Goal: Information Seeking & Learning: Learn about a topic

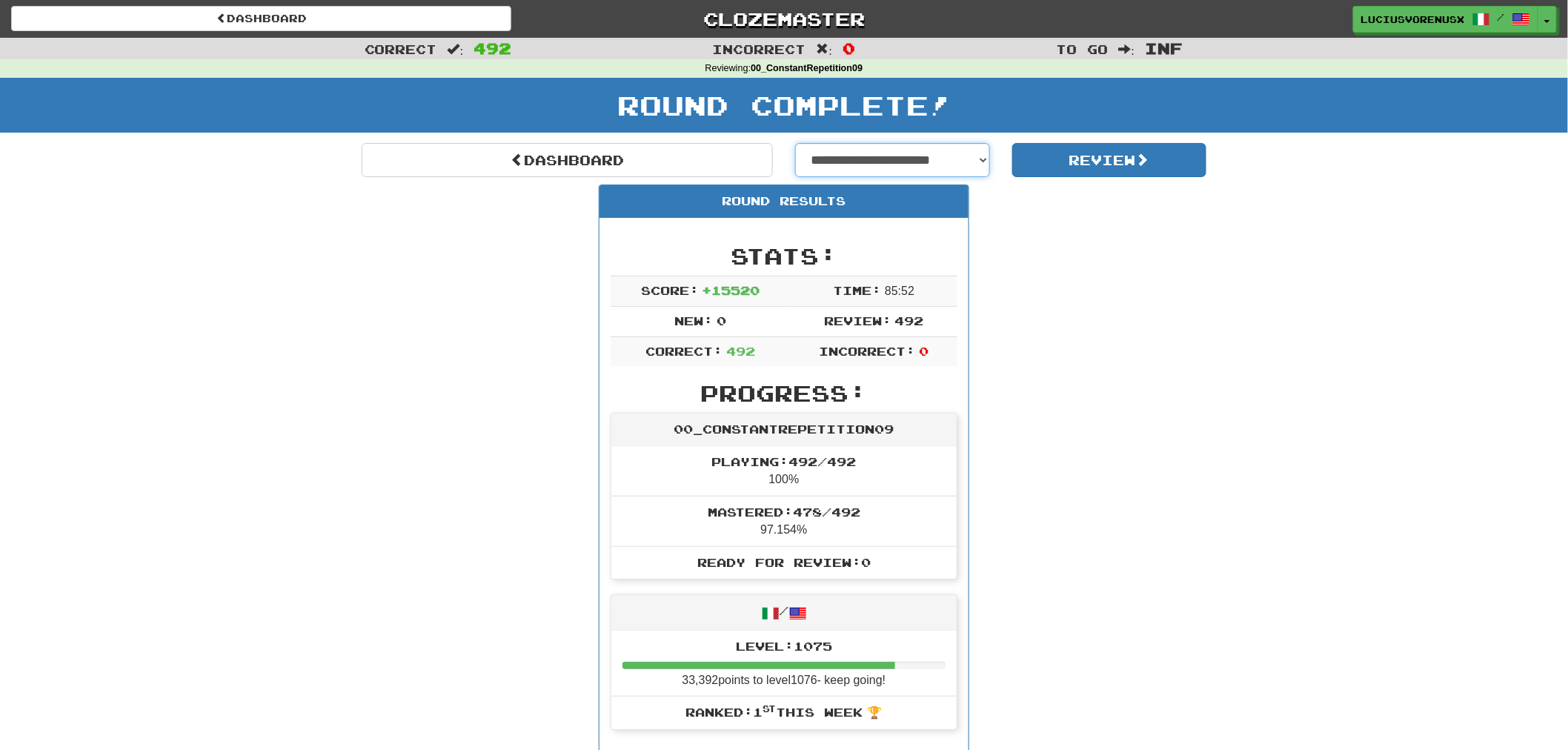
click at [935, 153] on select "**********" at bounding box center [893, 160] width 195 height 34
select select "**********"
click at [795, 143] on select "**********" at bounding box center [893, 160] width 195 height 34
select select "**********"
click at [1102, 149] on button "Review" at bounding box center [1109, 160] width 195 height 34
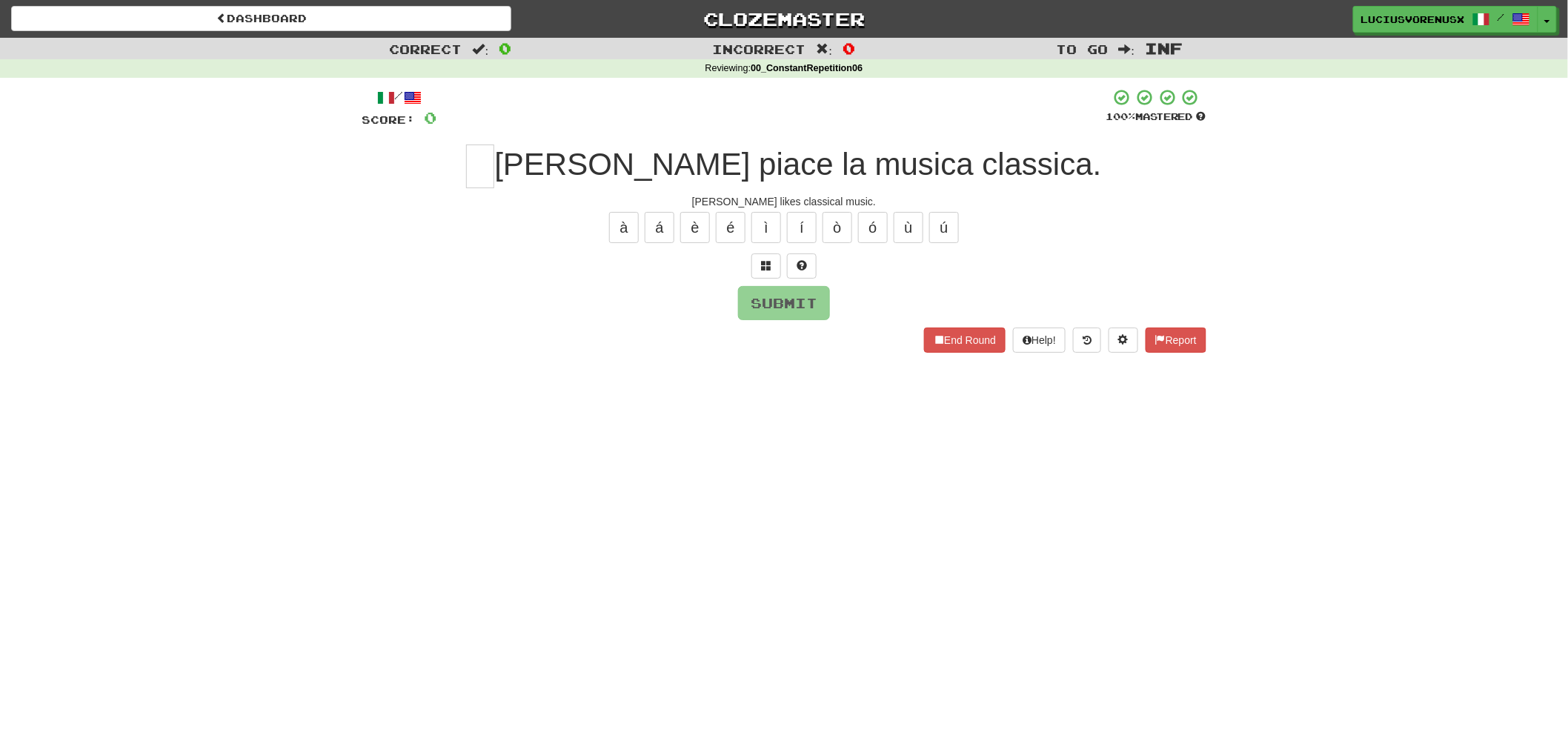
drag, startPoint x: 123, startPoint y: 328, endPoint x: 134, endPoint y: 316, distance: 16.3
click at [123, 328] on div "Correct : 0 Incorrect : 0 To go : Inf Reviewing : 00_ConstantRepetition06 / Sco…" at bounding box center [784, 206] width 1568 height 336
click at [494, 169] on input "text" at bounding box center [480, 166] width 29 height 44
type input "*"
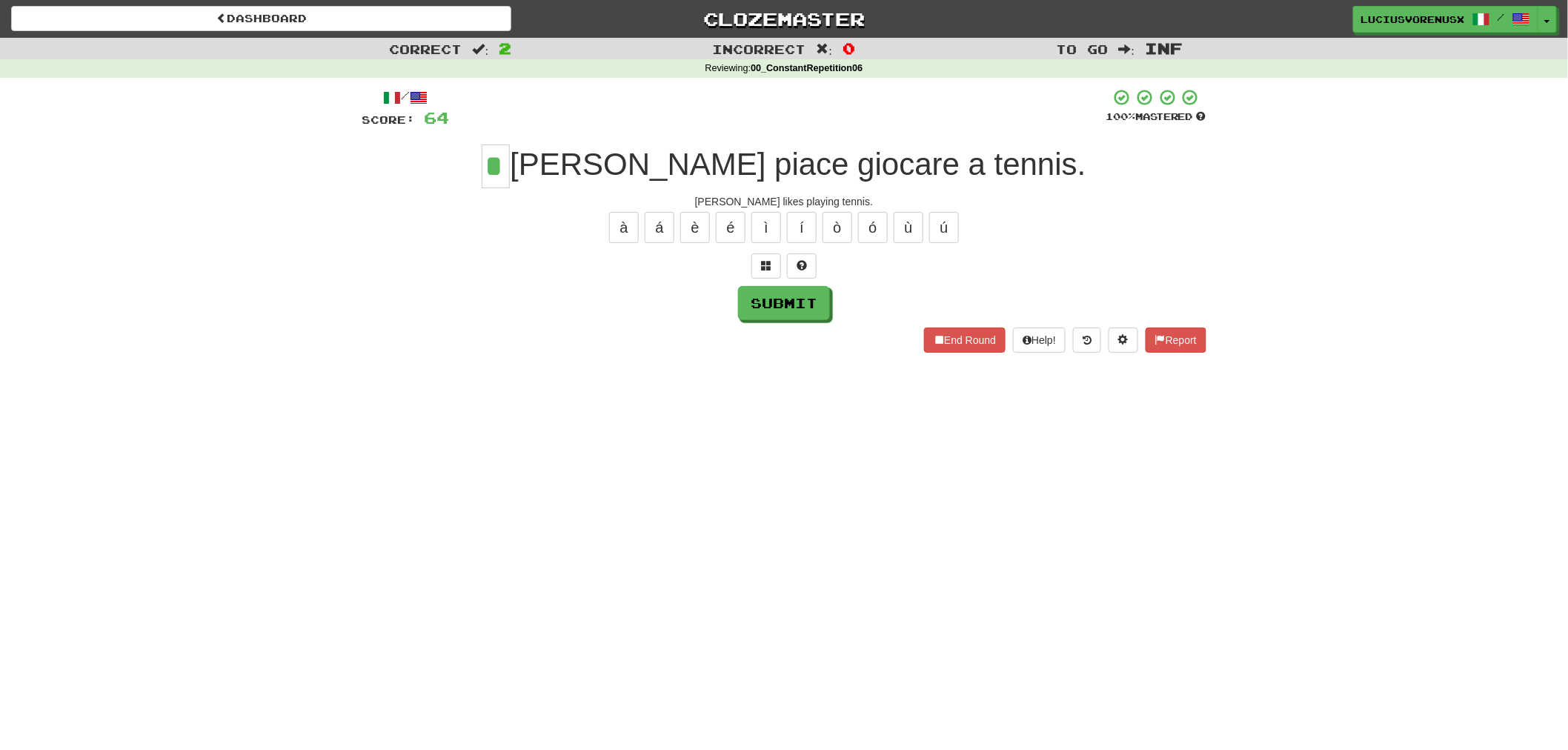
type input "*"
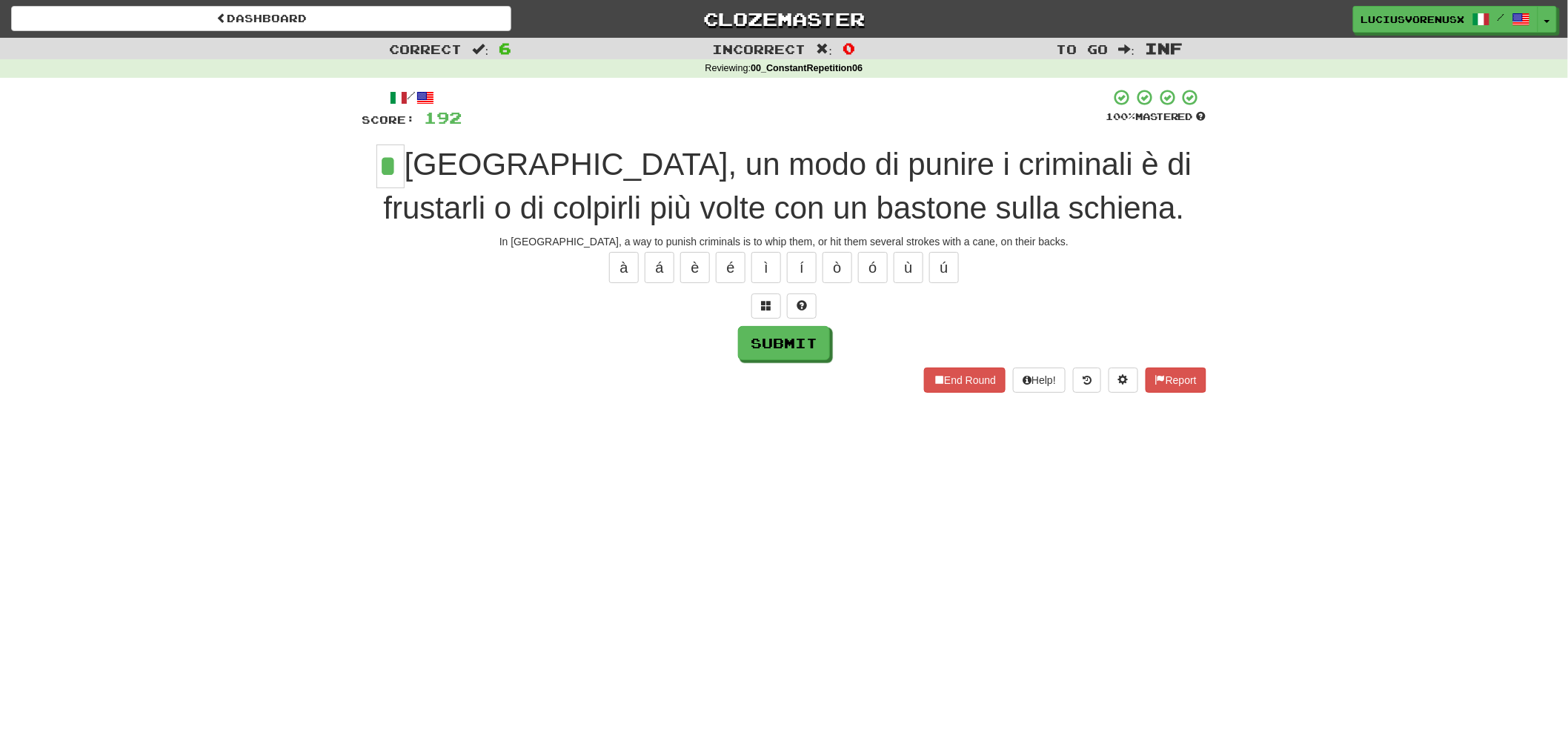
type input "*"
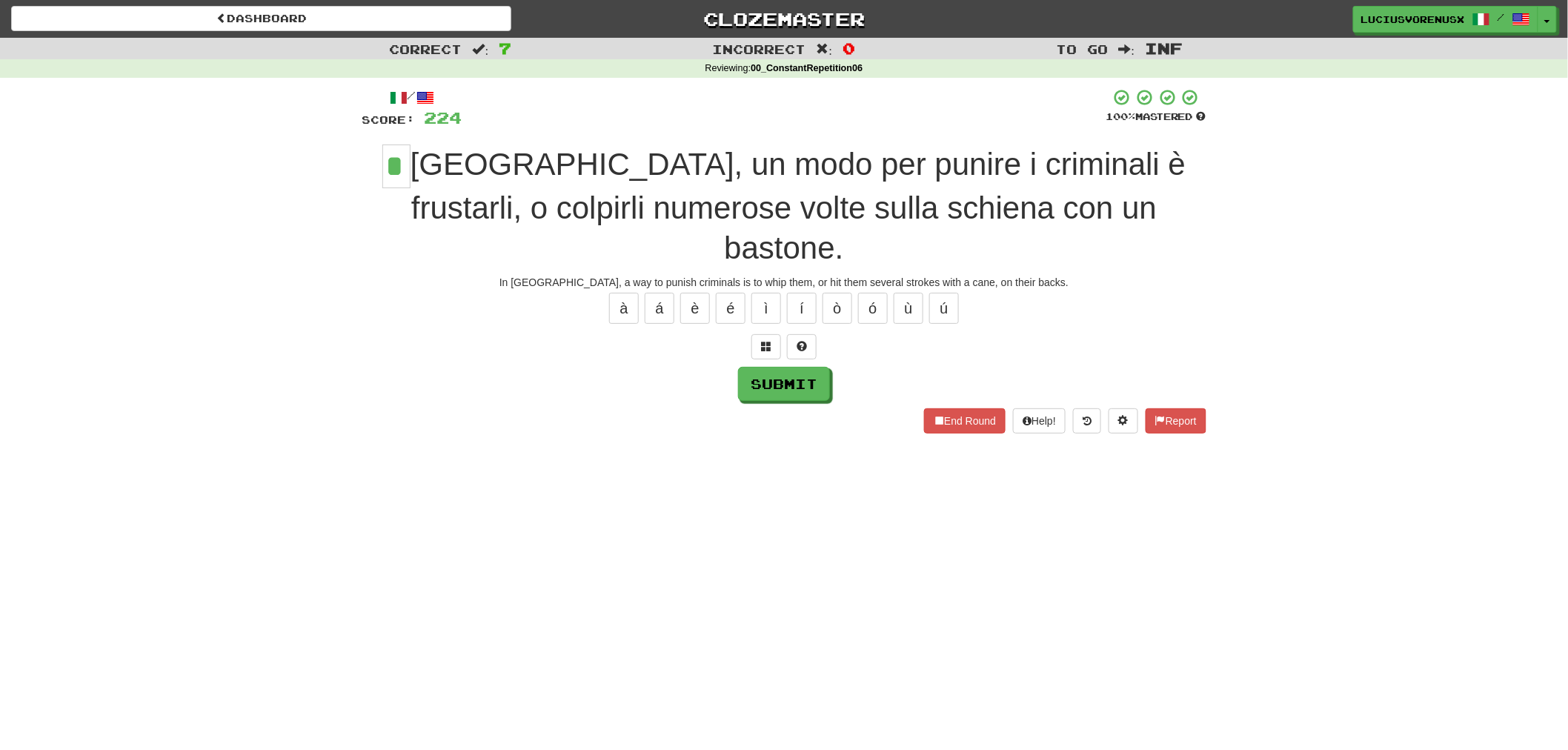
type input "*"
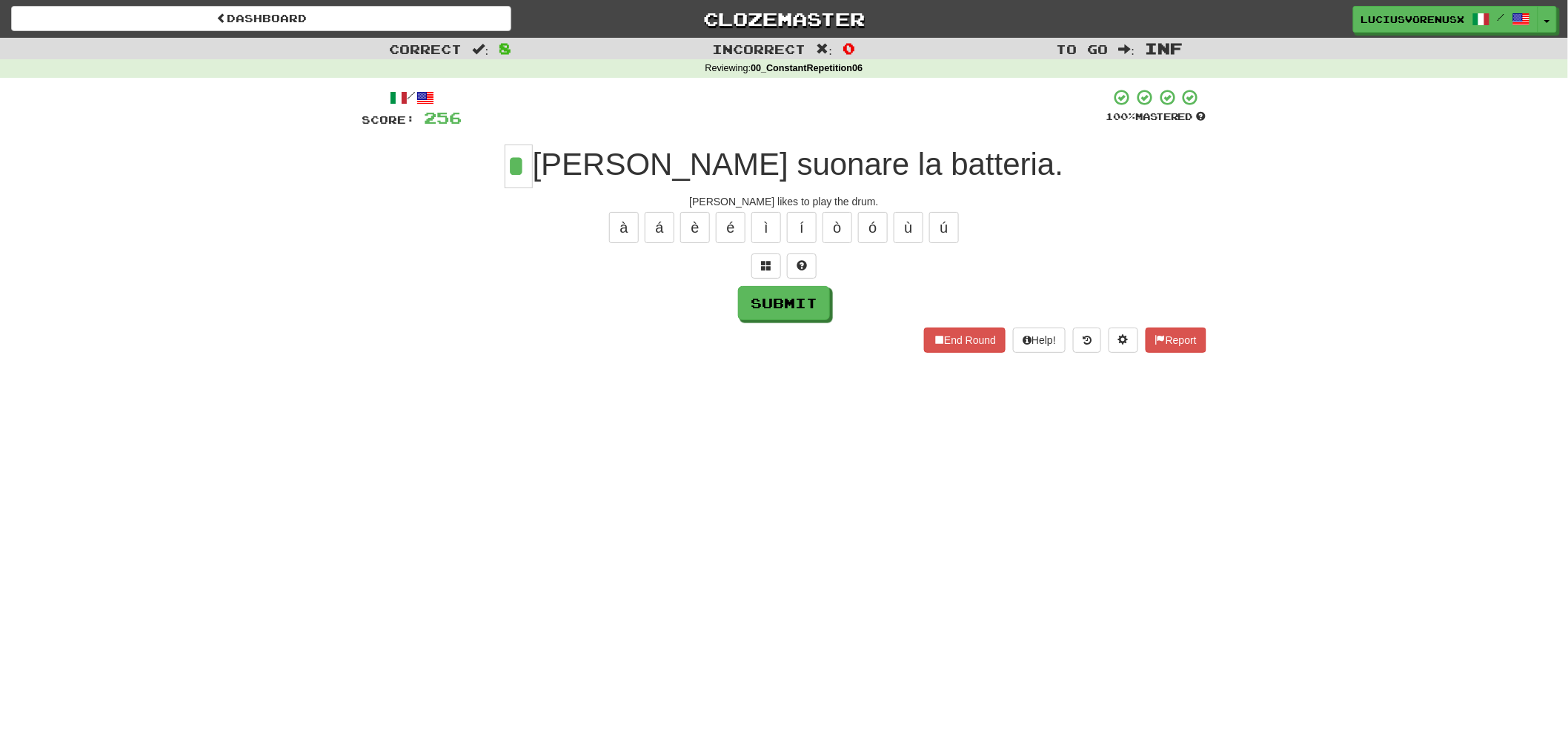
type input "*"
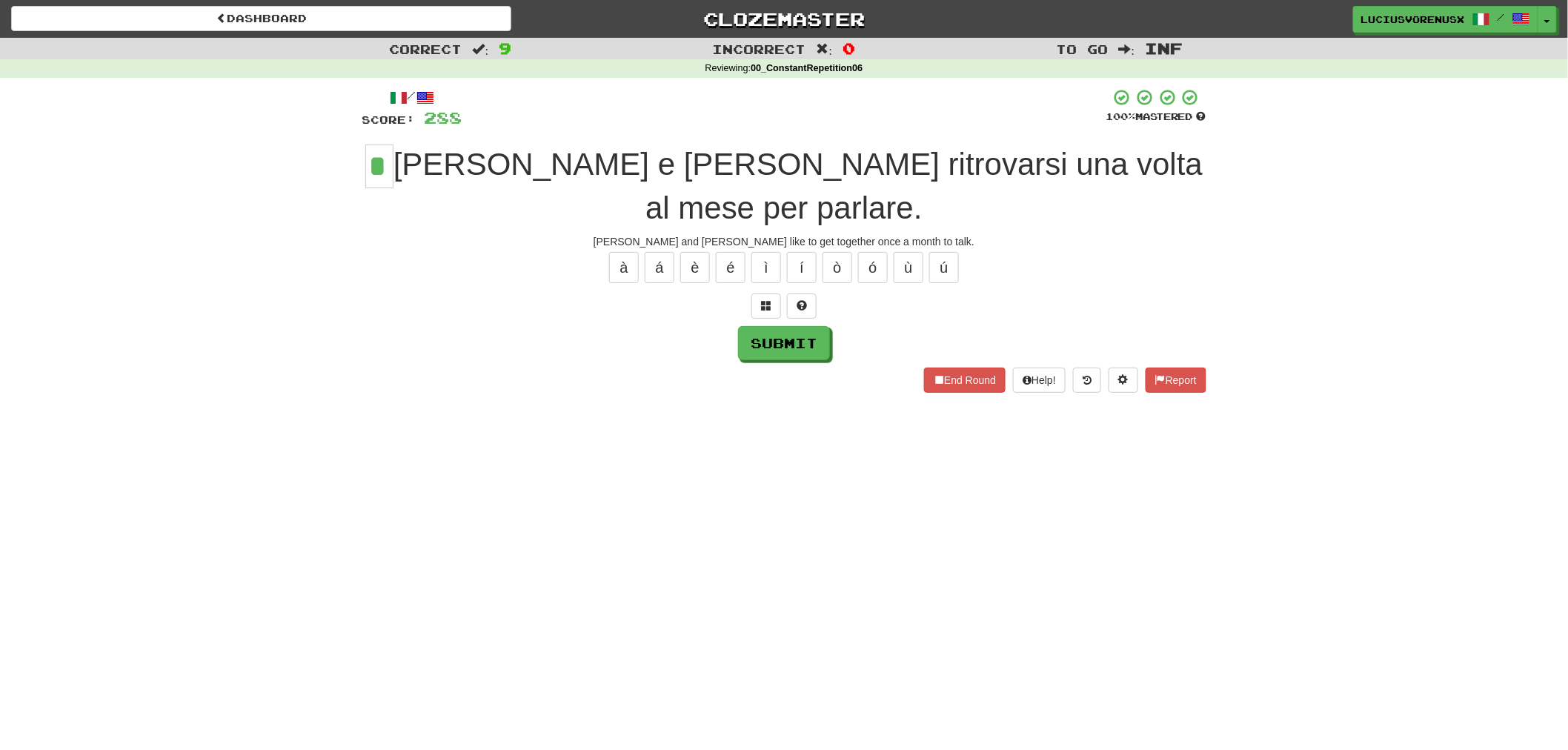
type input "*"
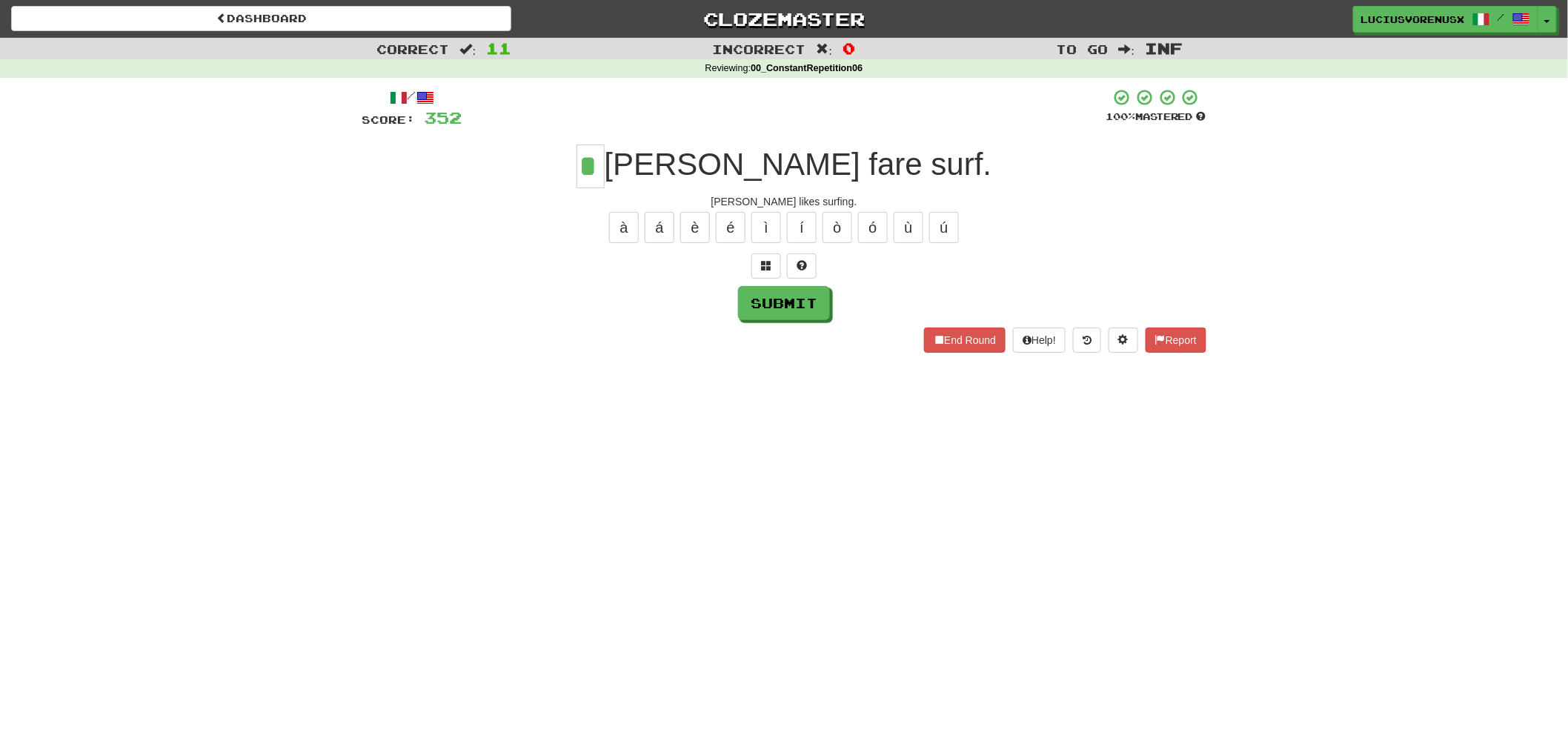
type input "*"
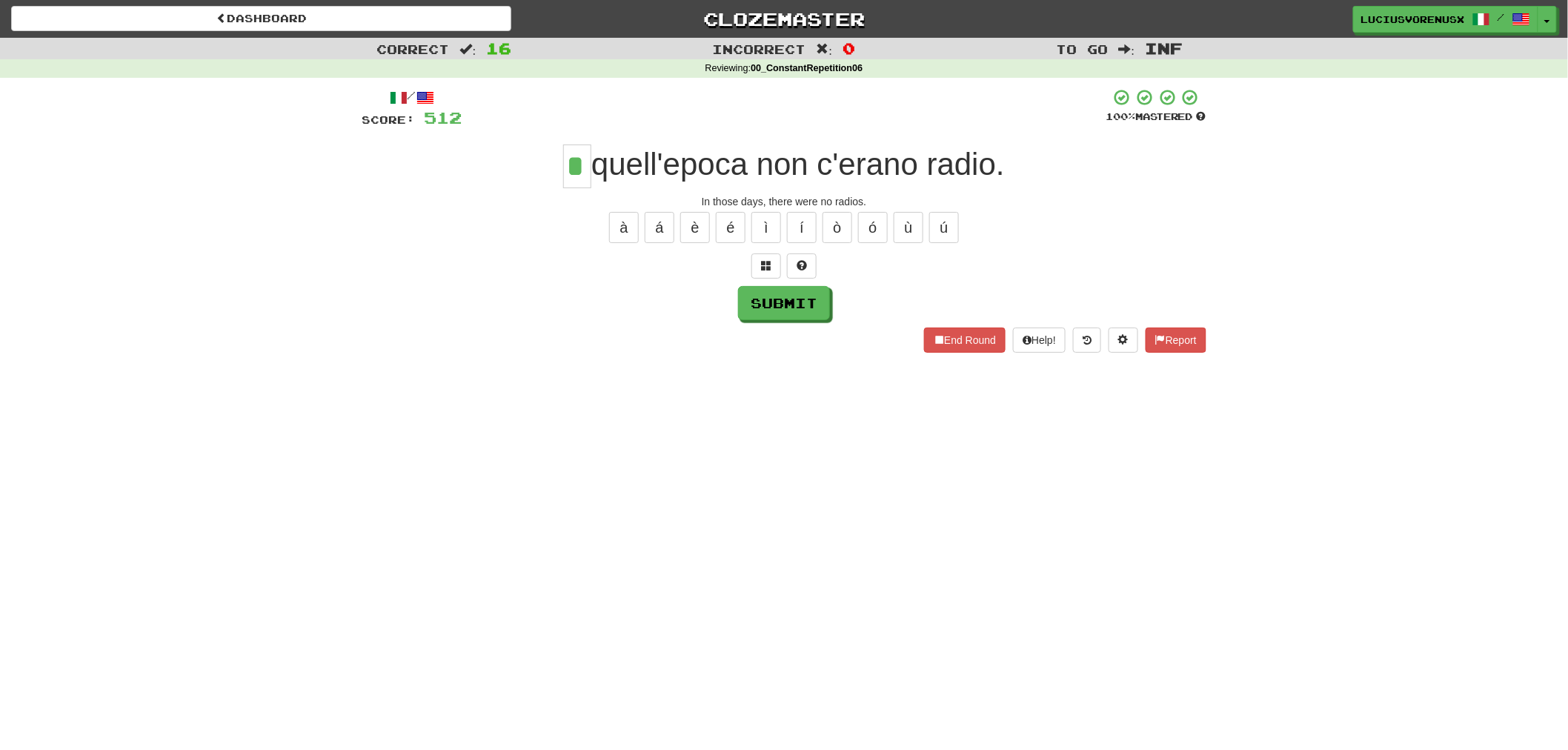
type input "*"
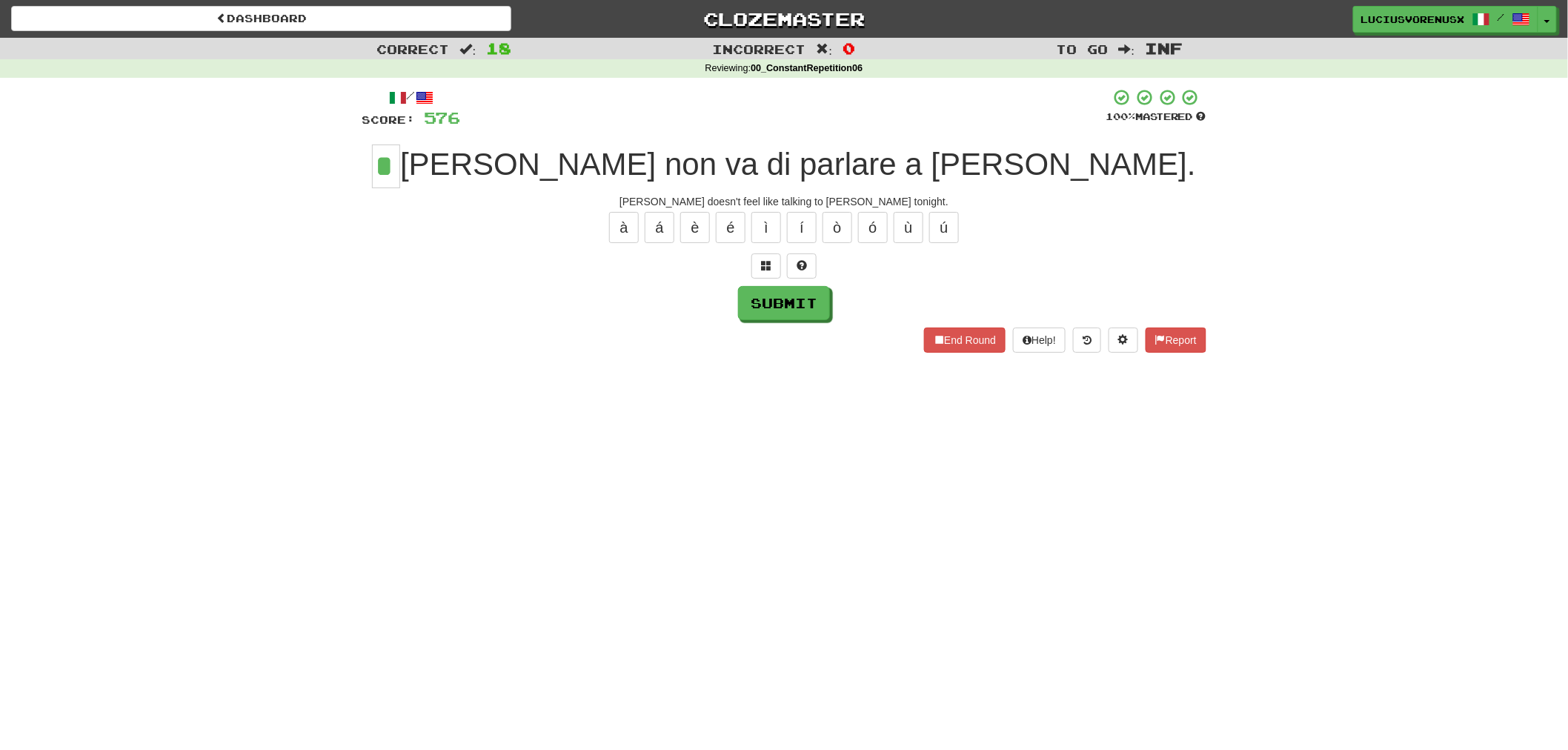
type input "*"
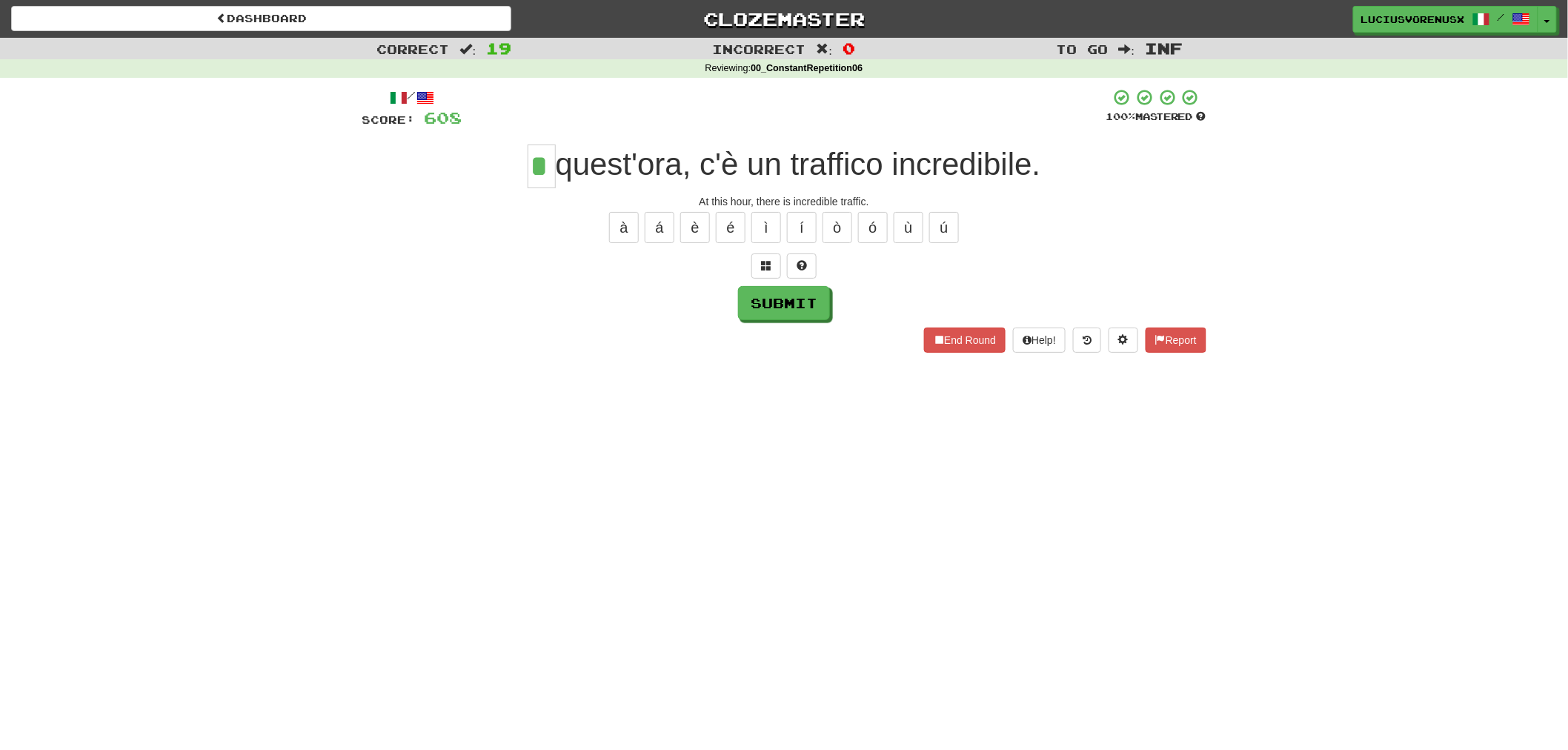
type input "*"
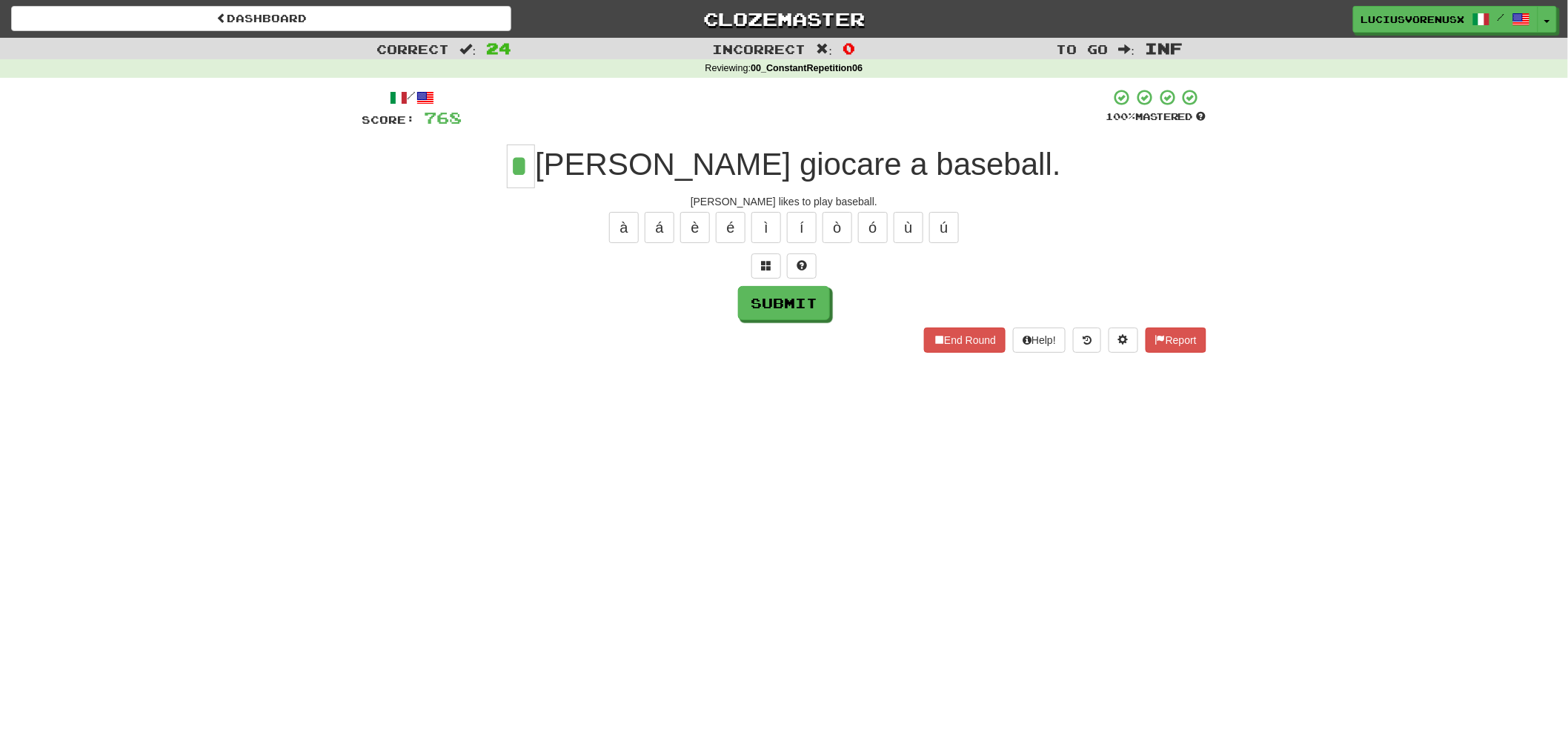
type input "*"
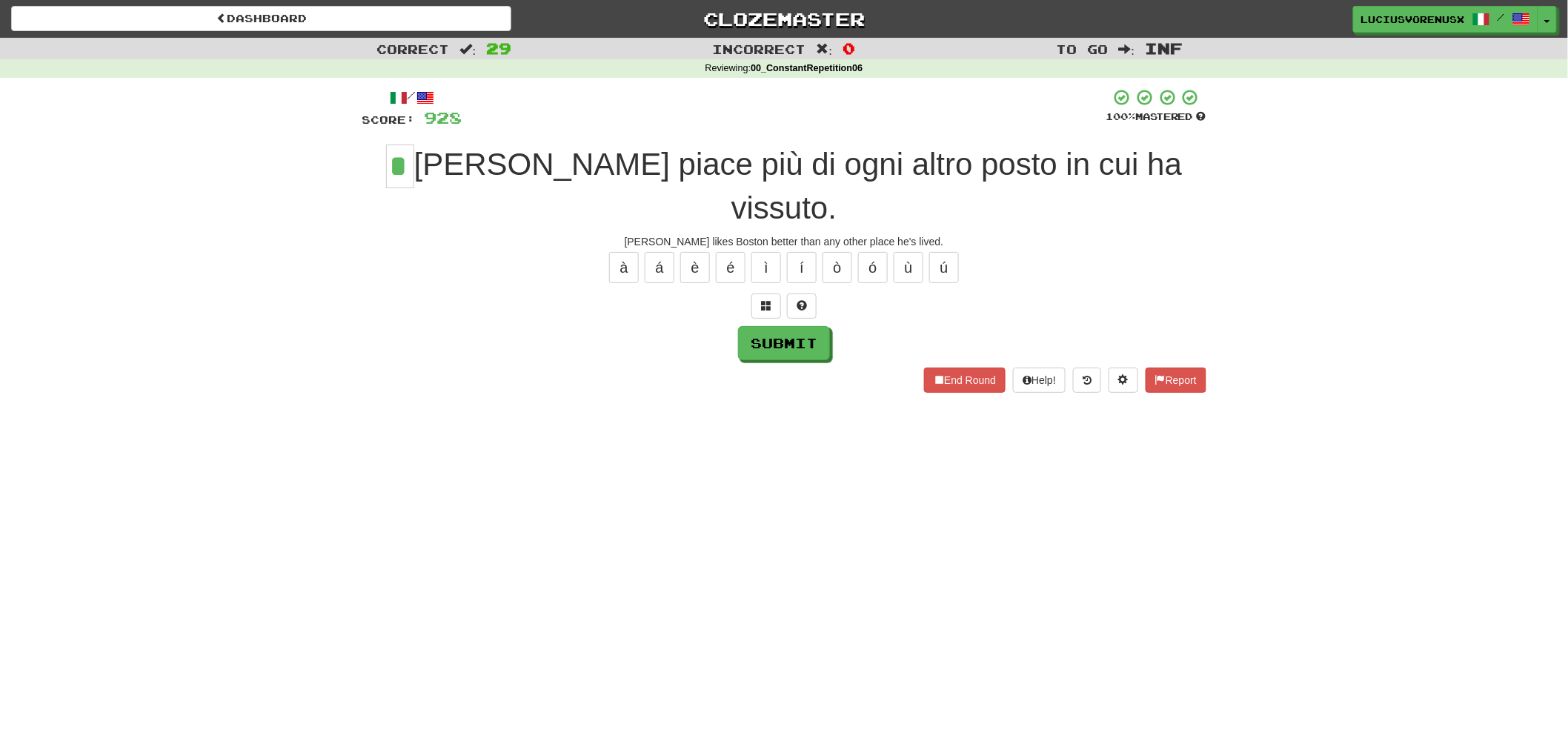
type input "*"
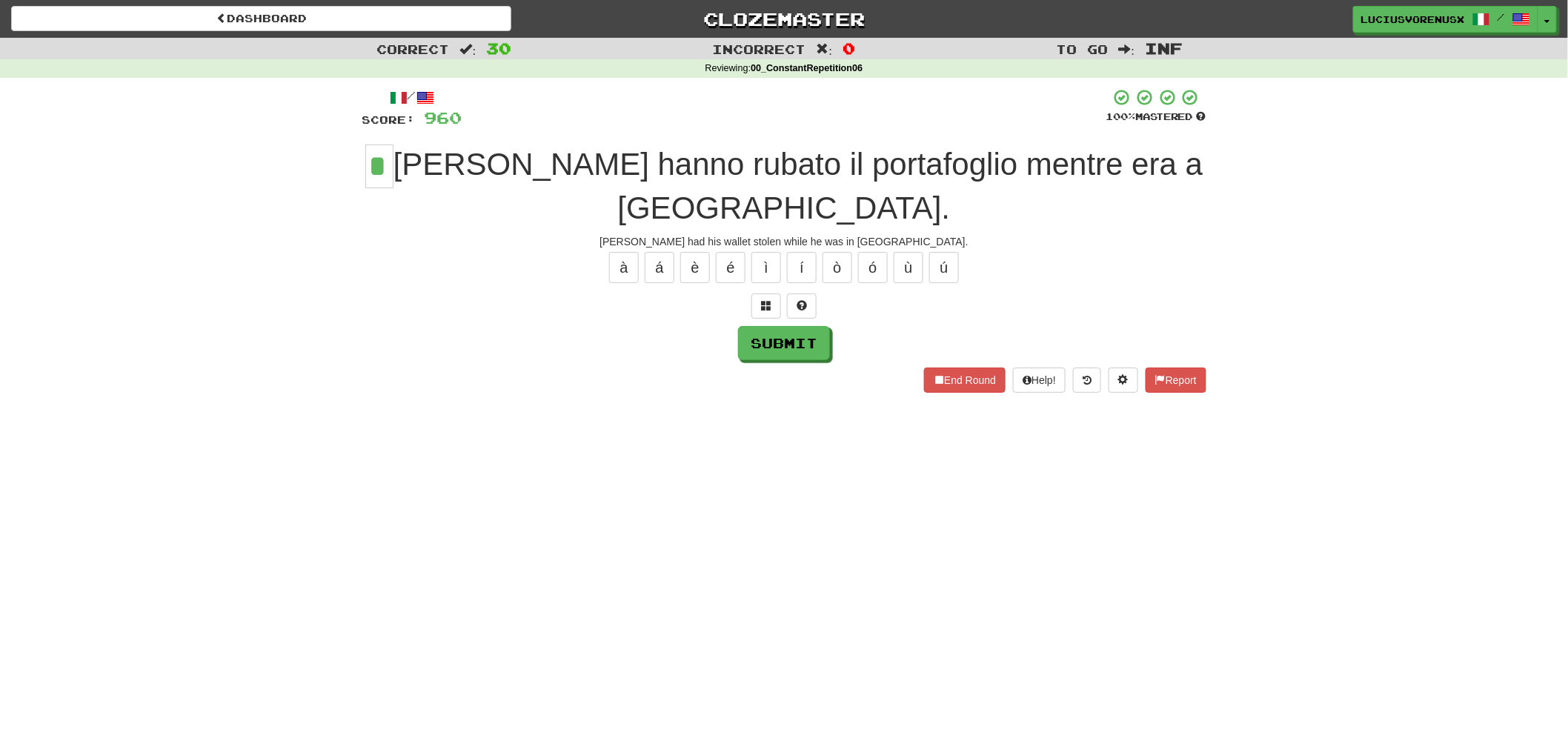
type input "*"
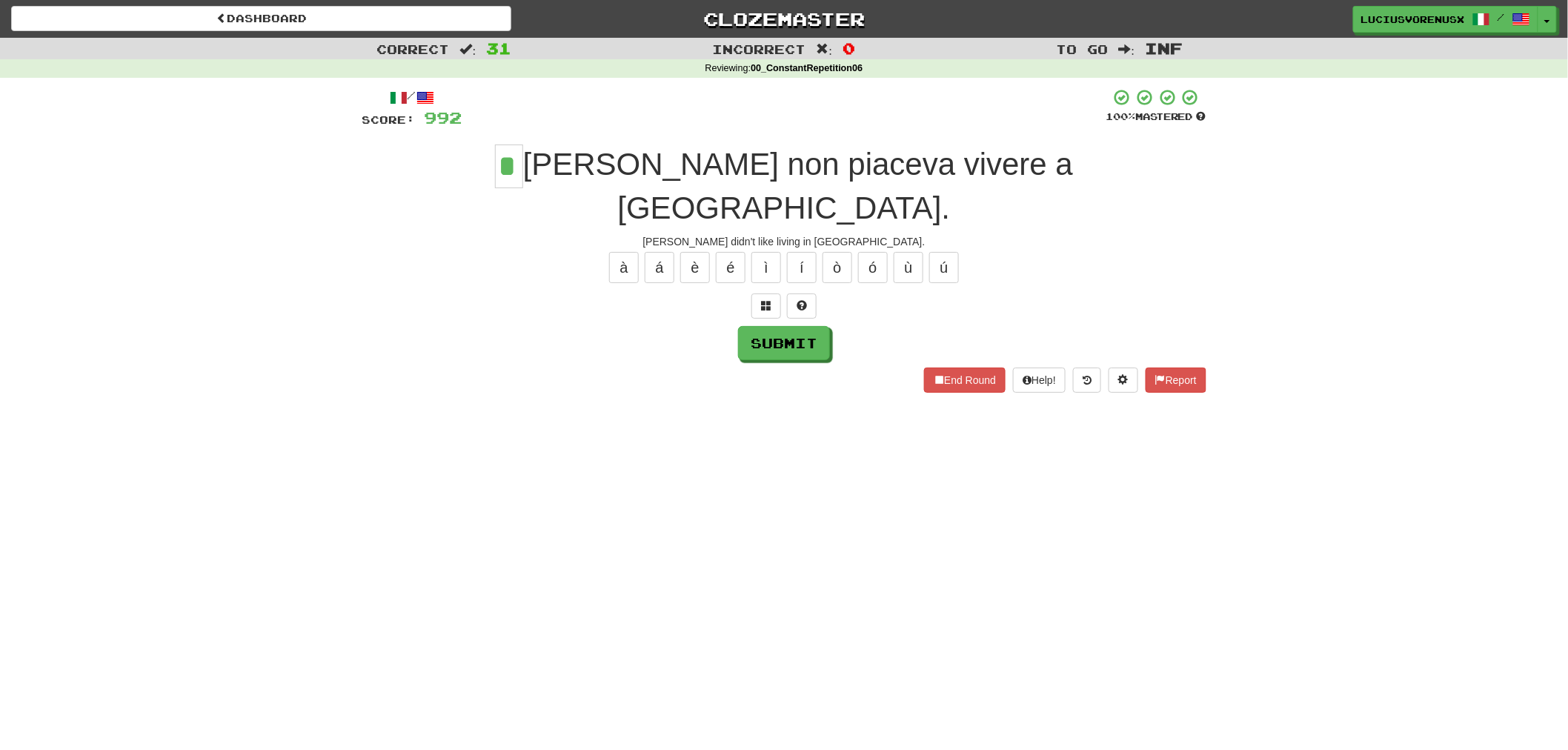
type input "*"
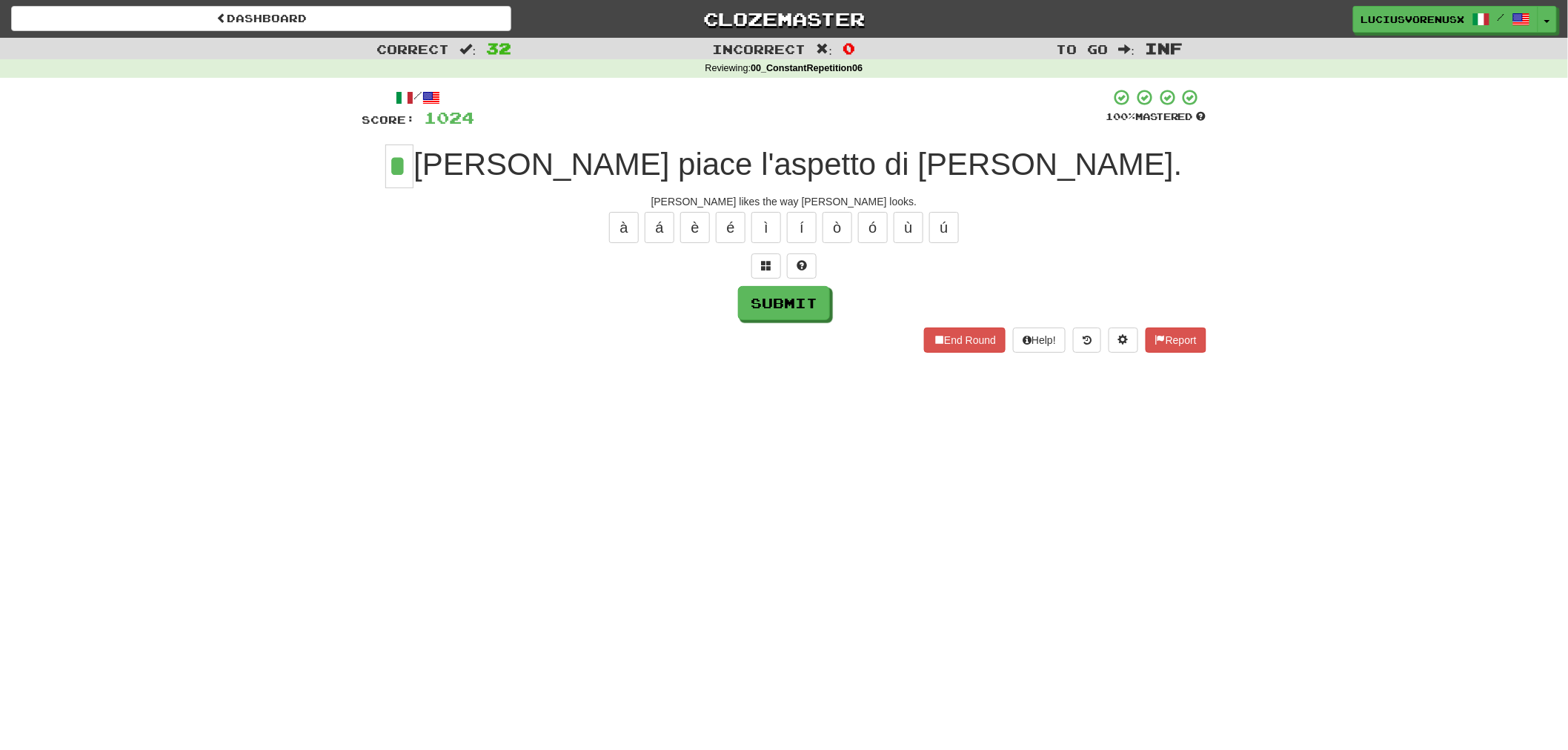
type input "*"
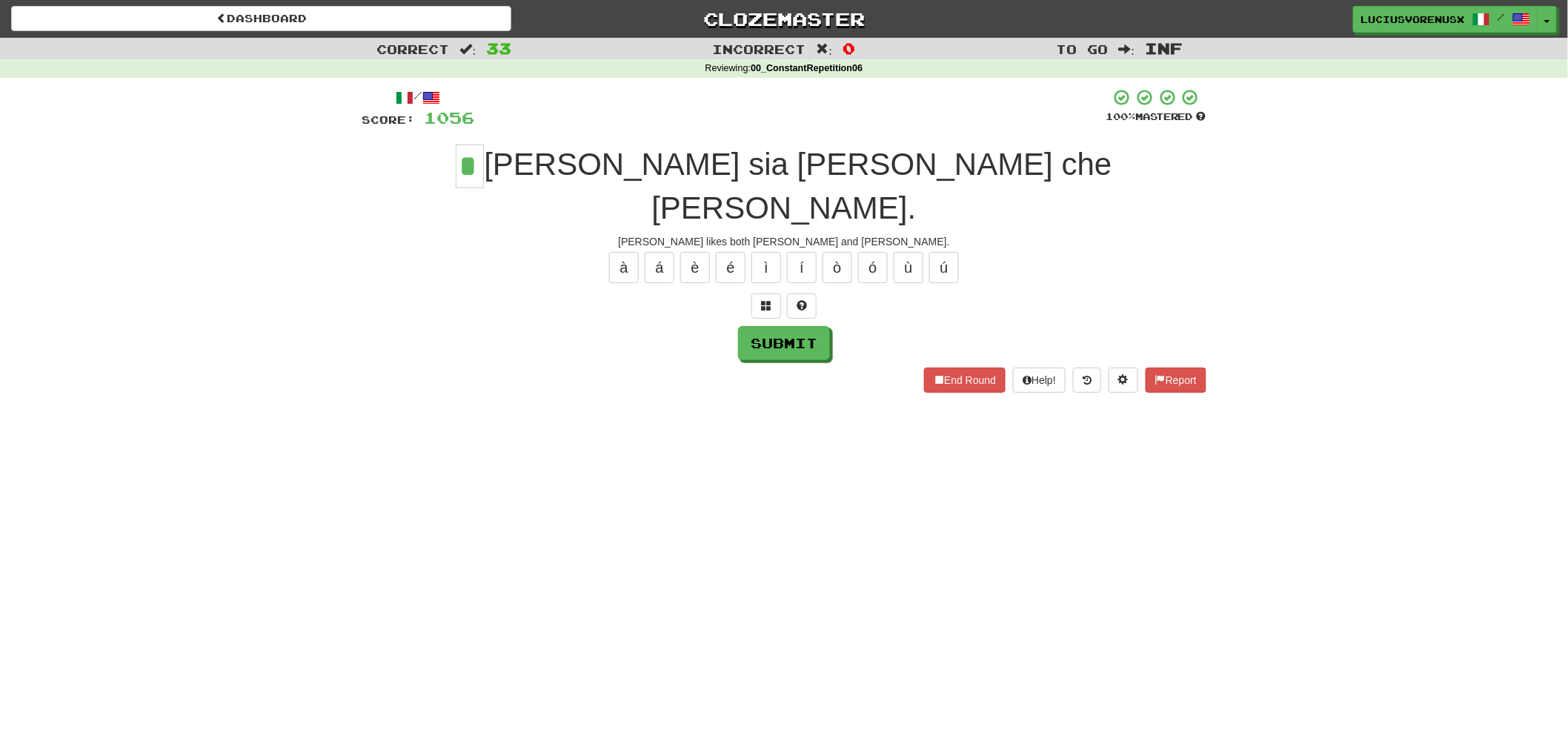
type input "*"
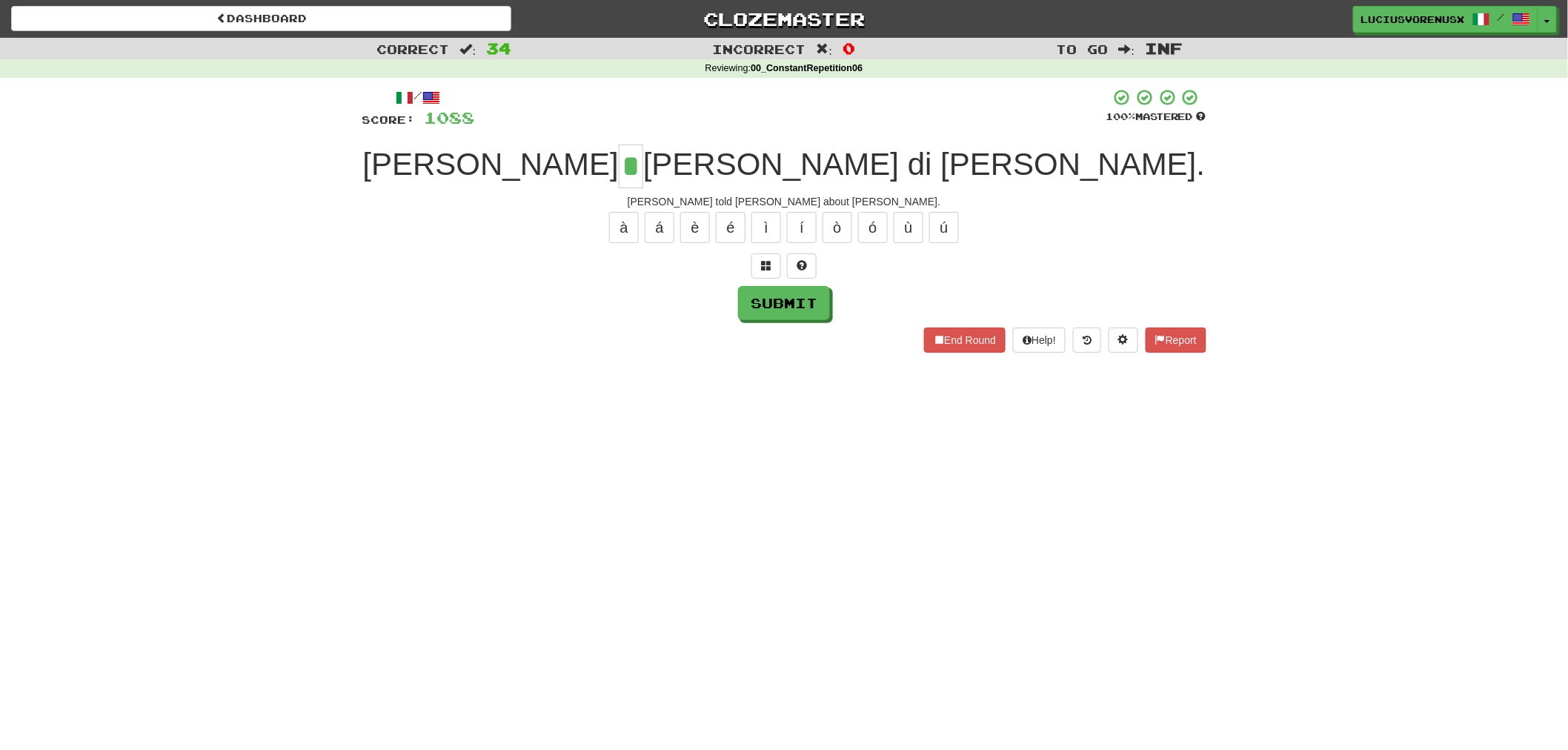
type input "*"
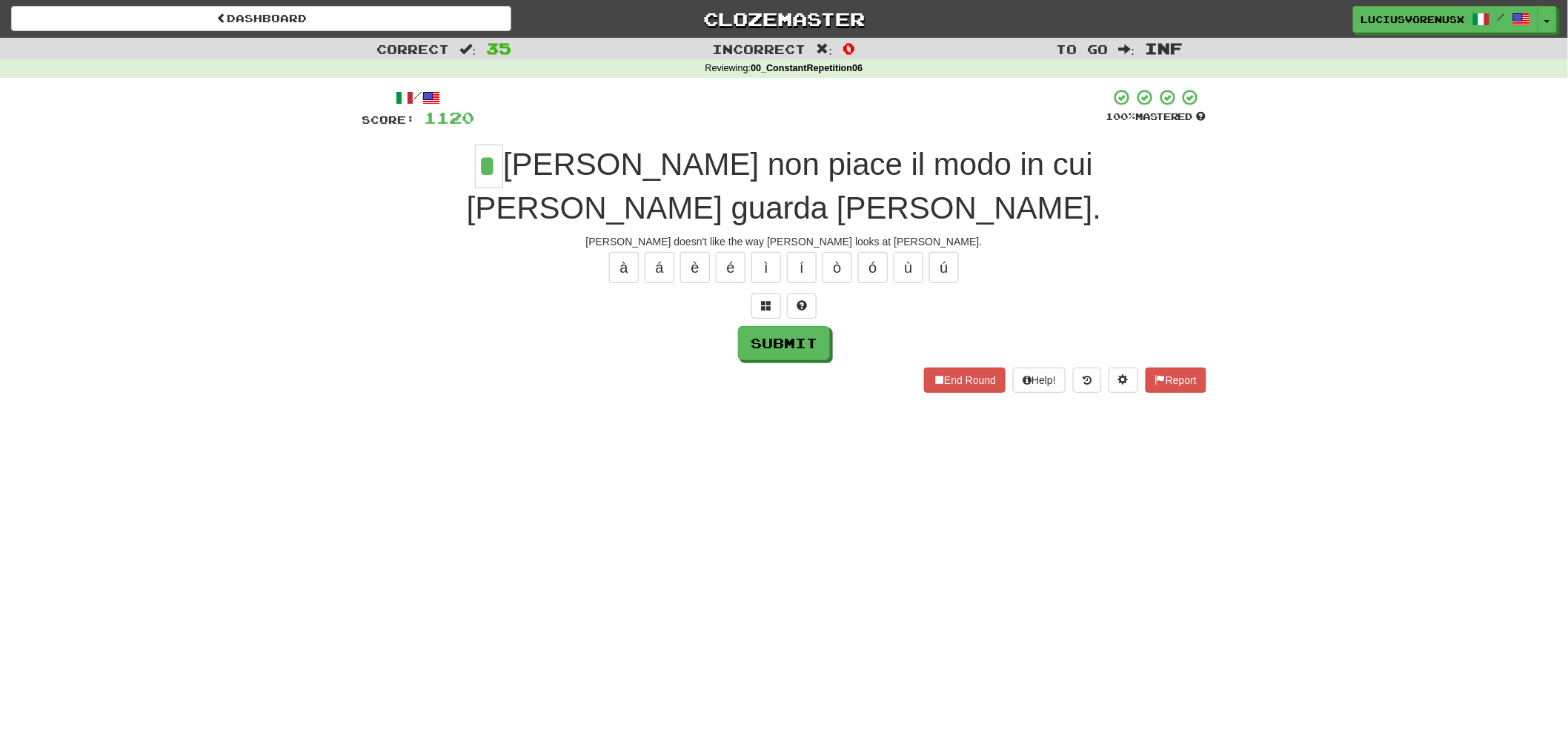
type input "*"
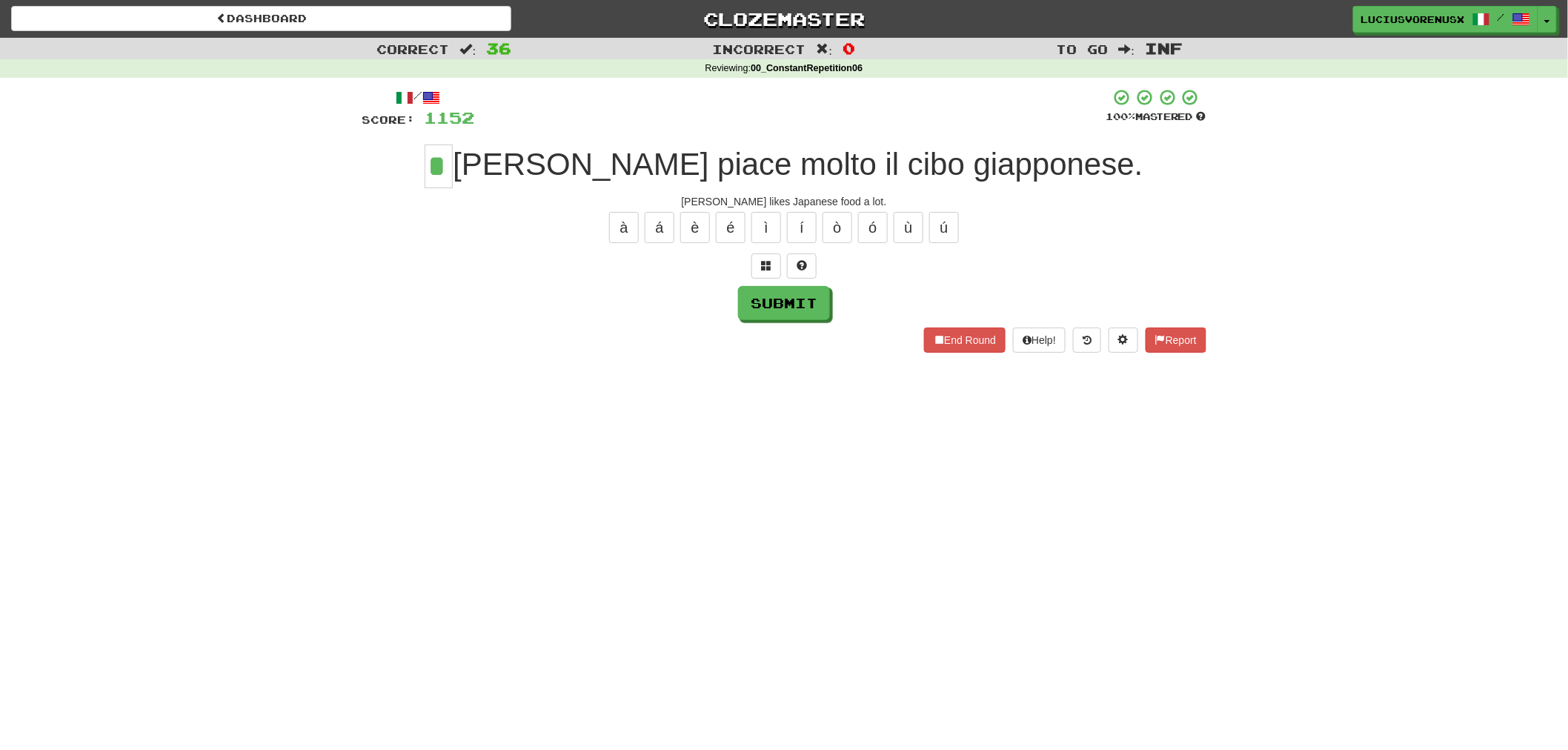
type input "*"
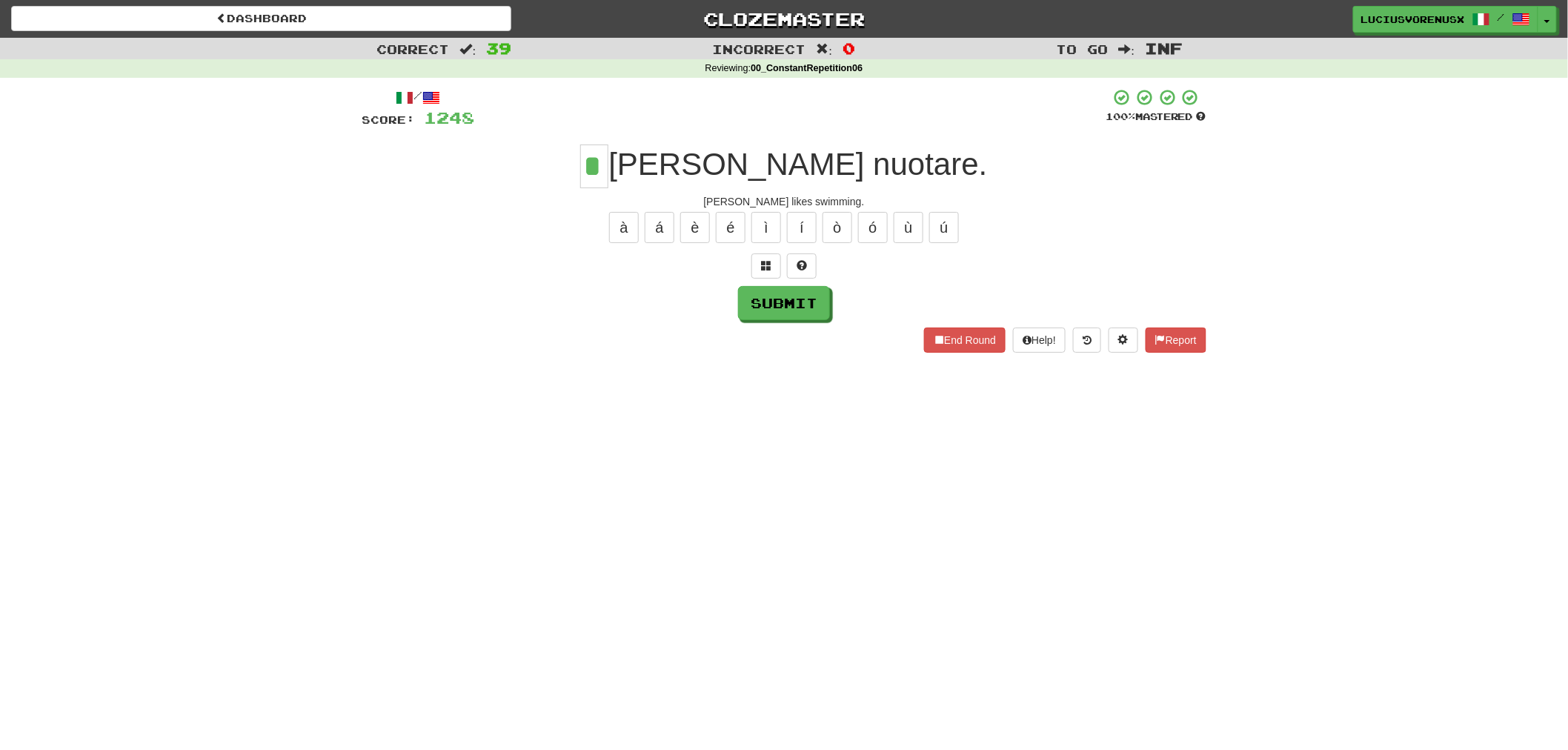
type input "*"
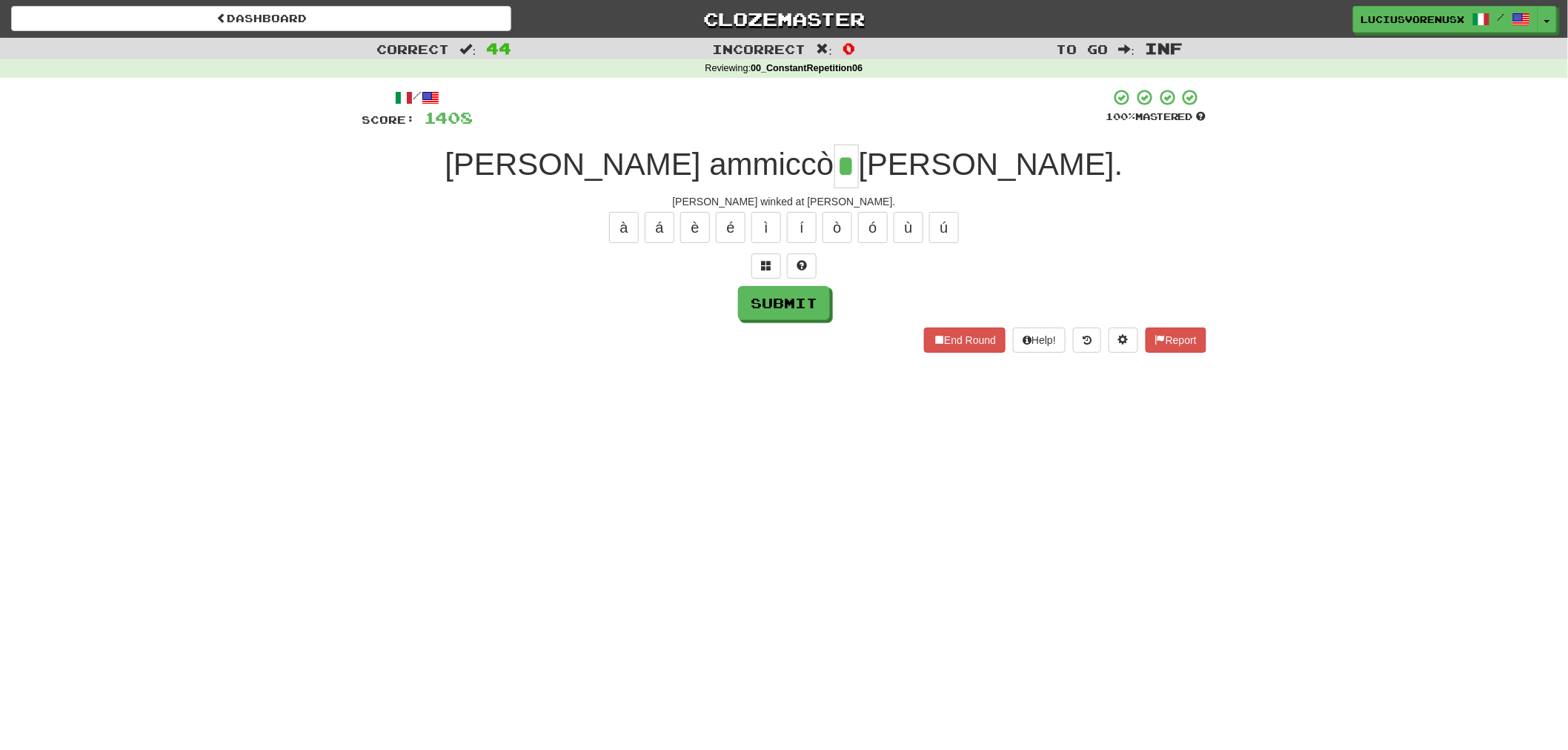
type input "*"
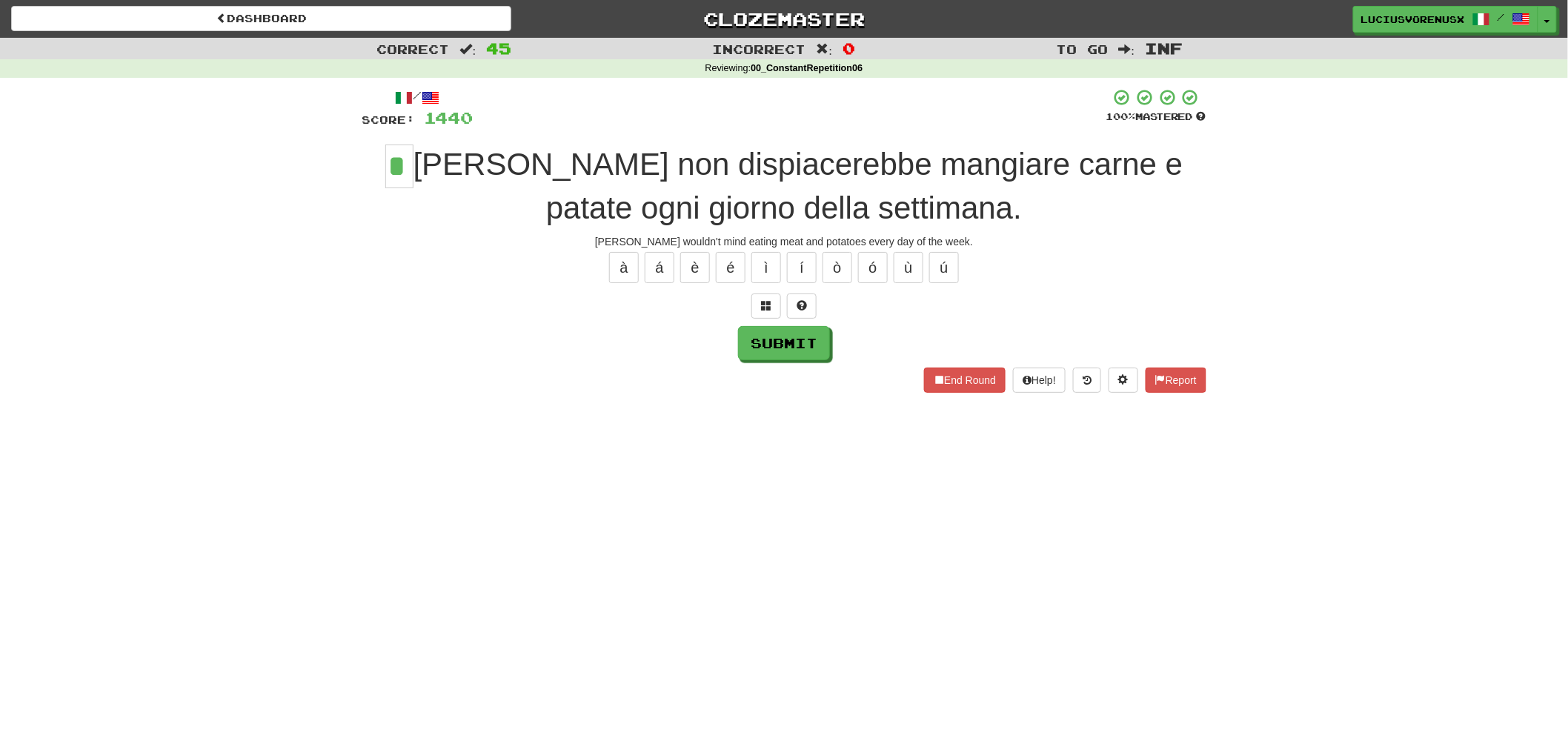
type input "*"
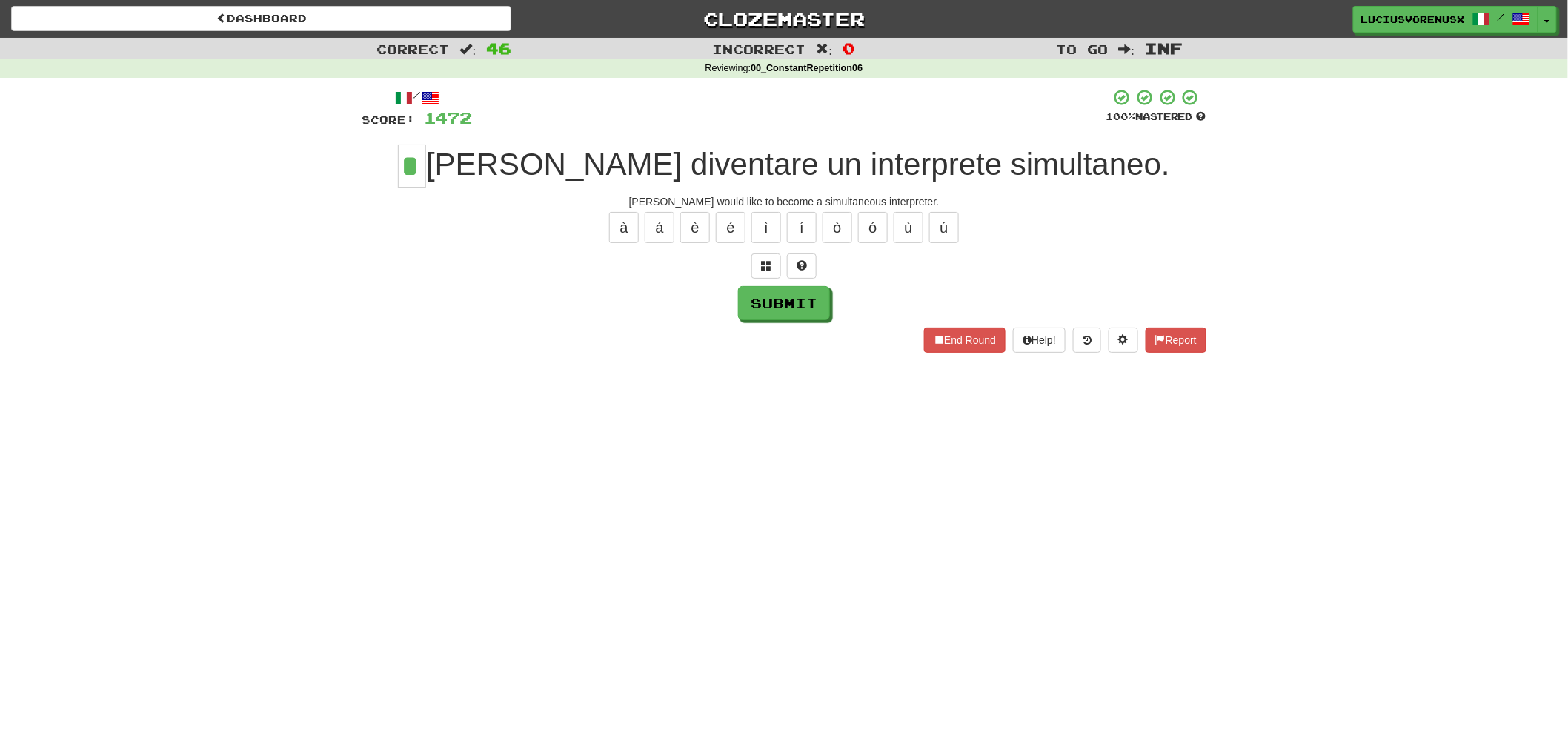
type input "*"
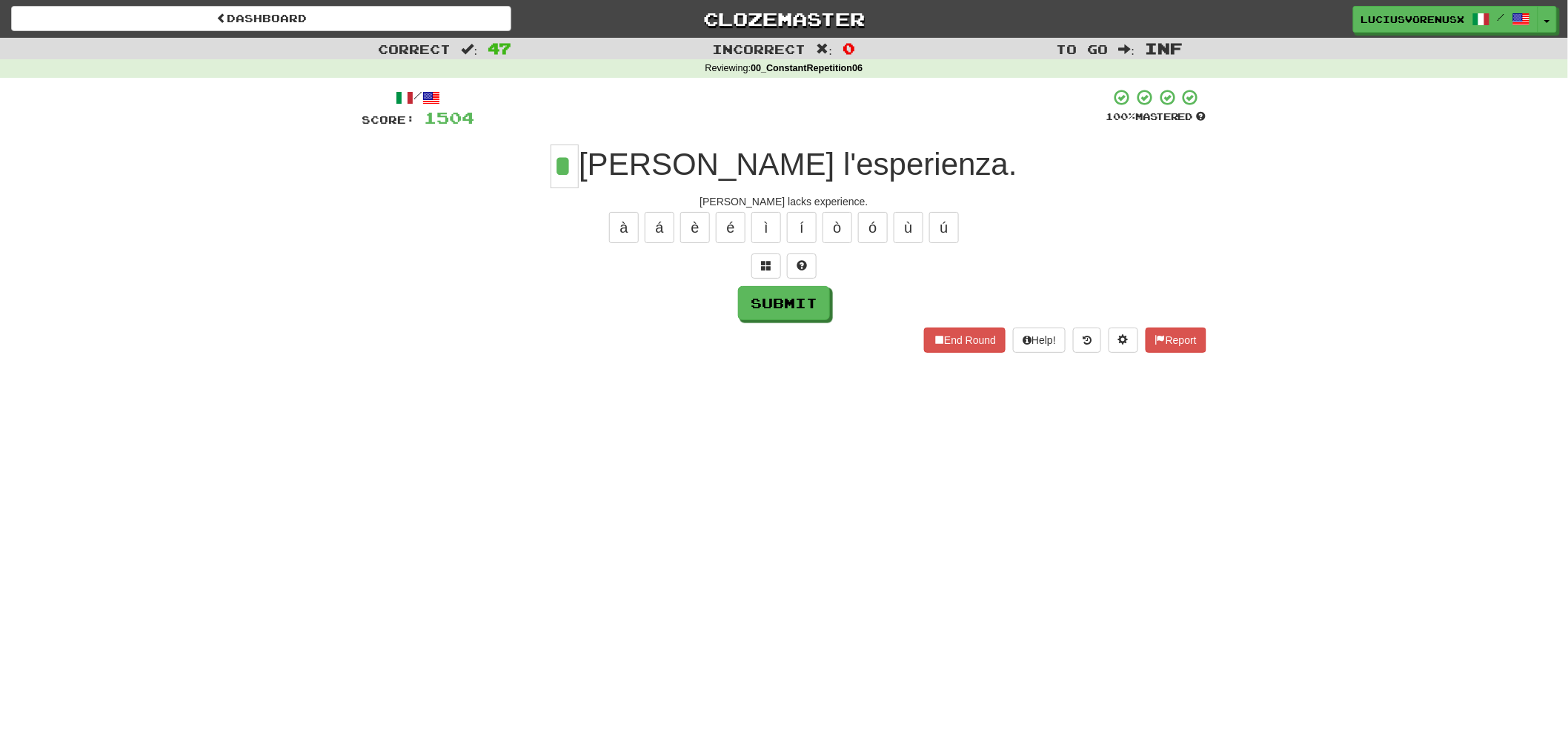
type input "*"
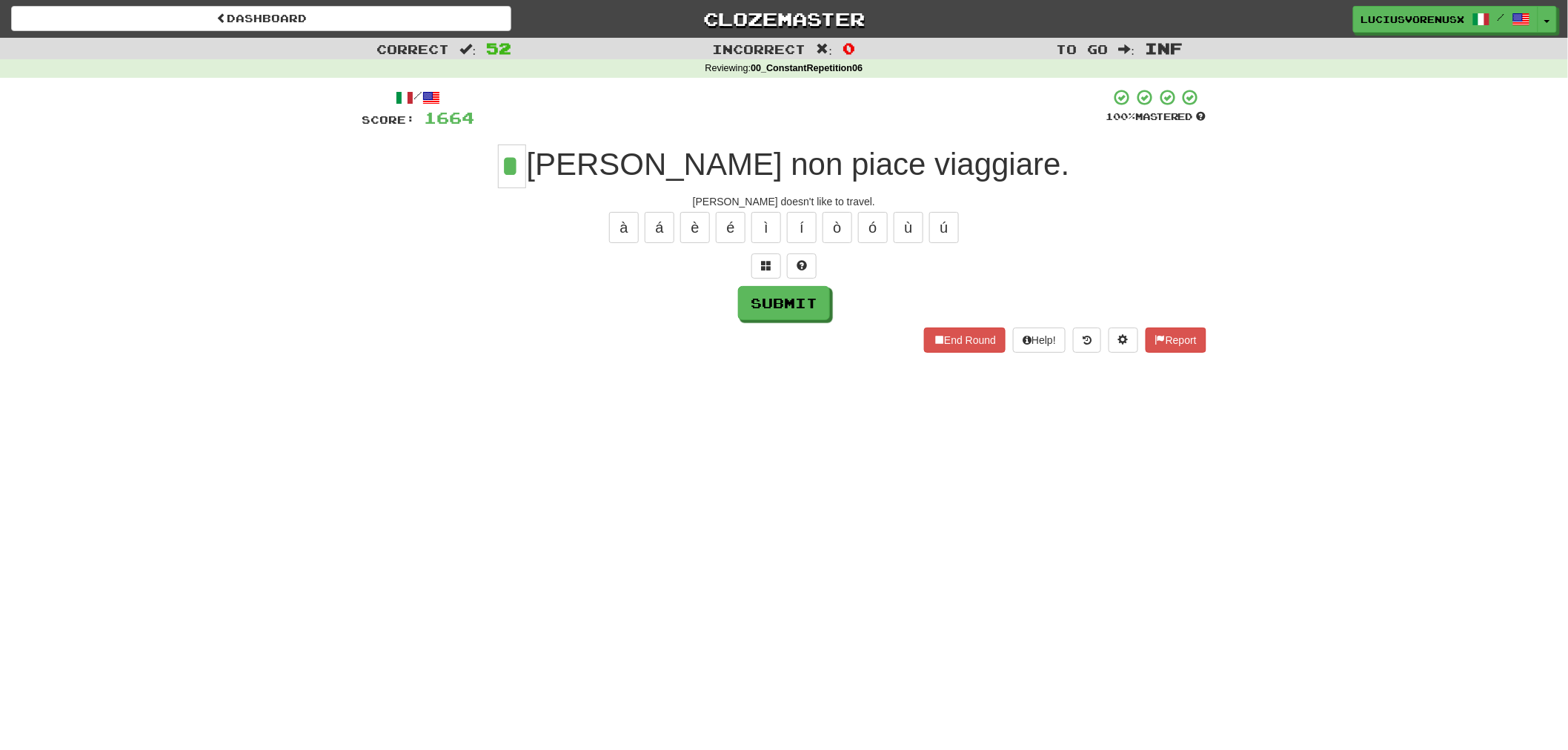
type input "*"
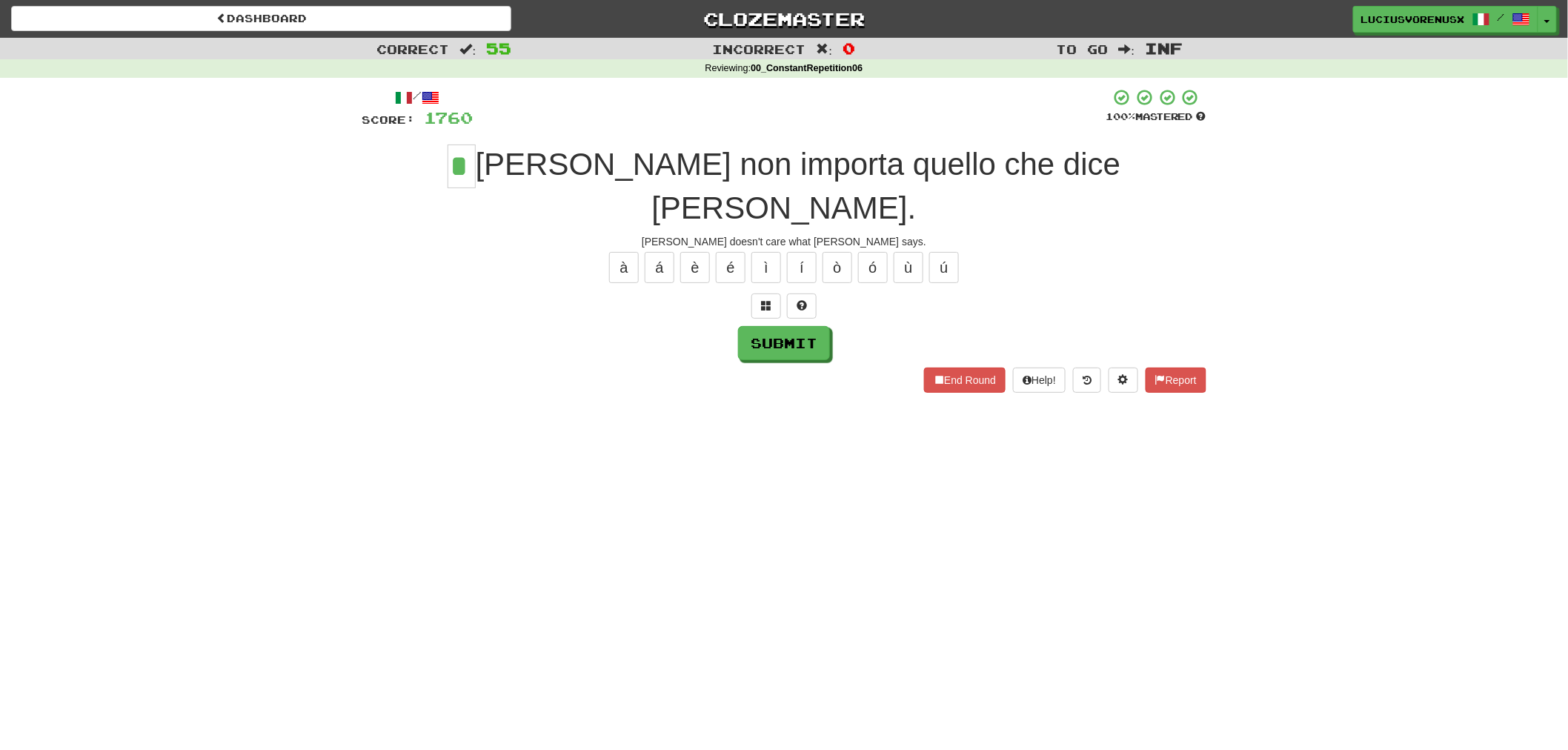
type input "*"
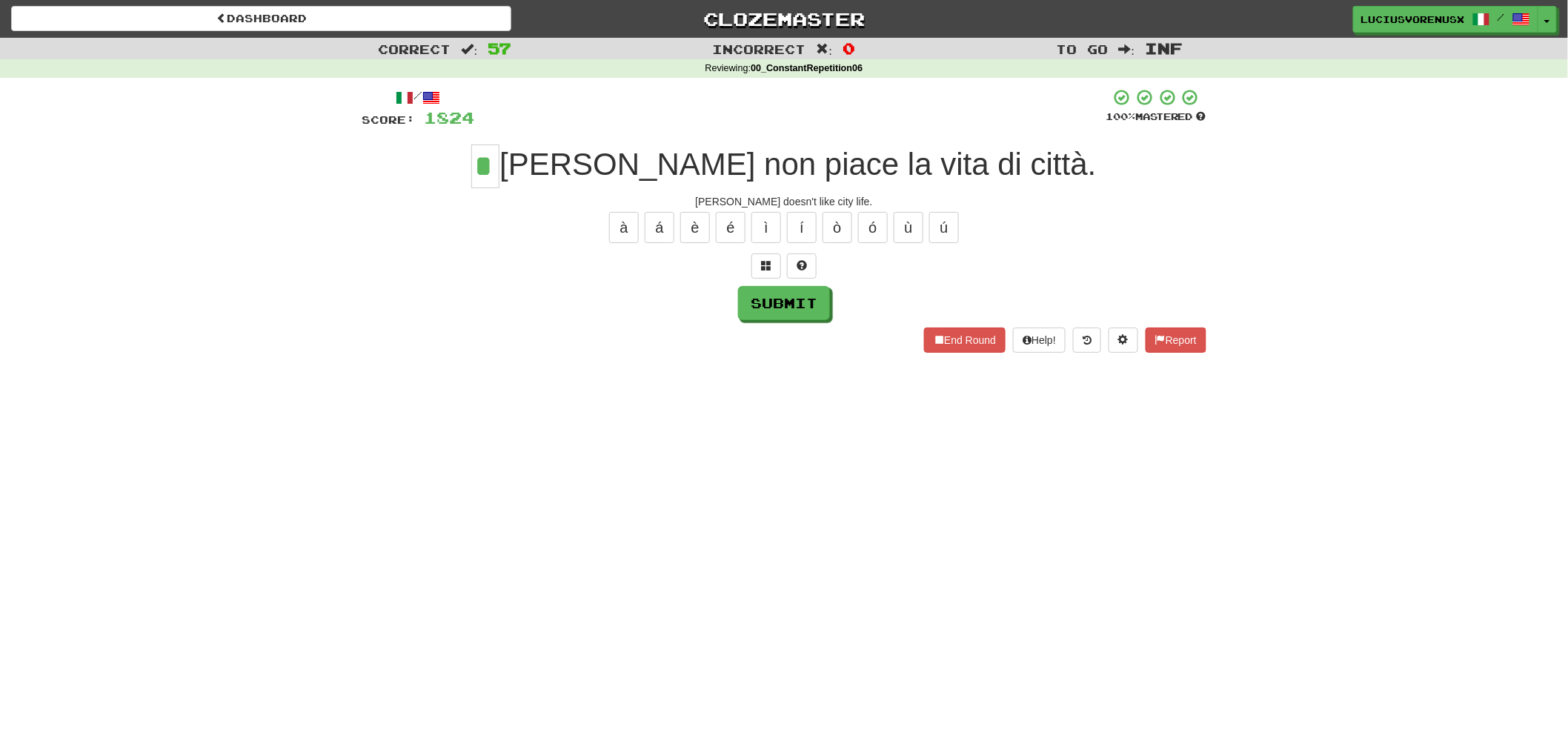
type input "*"
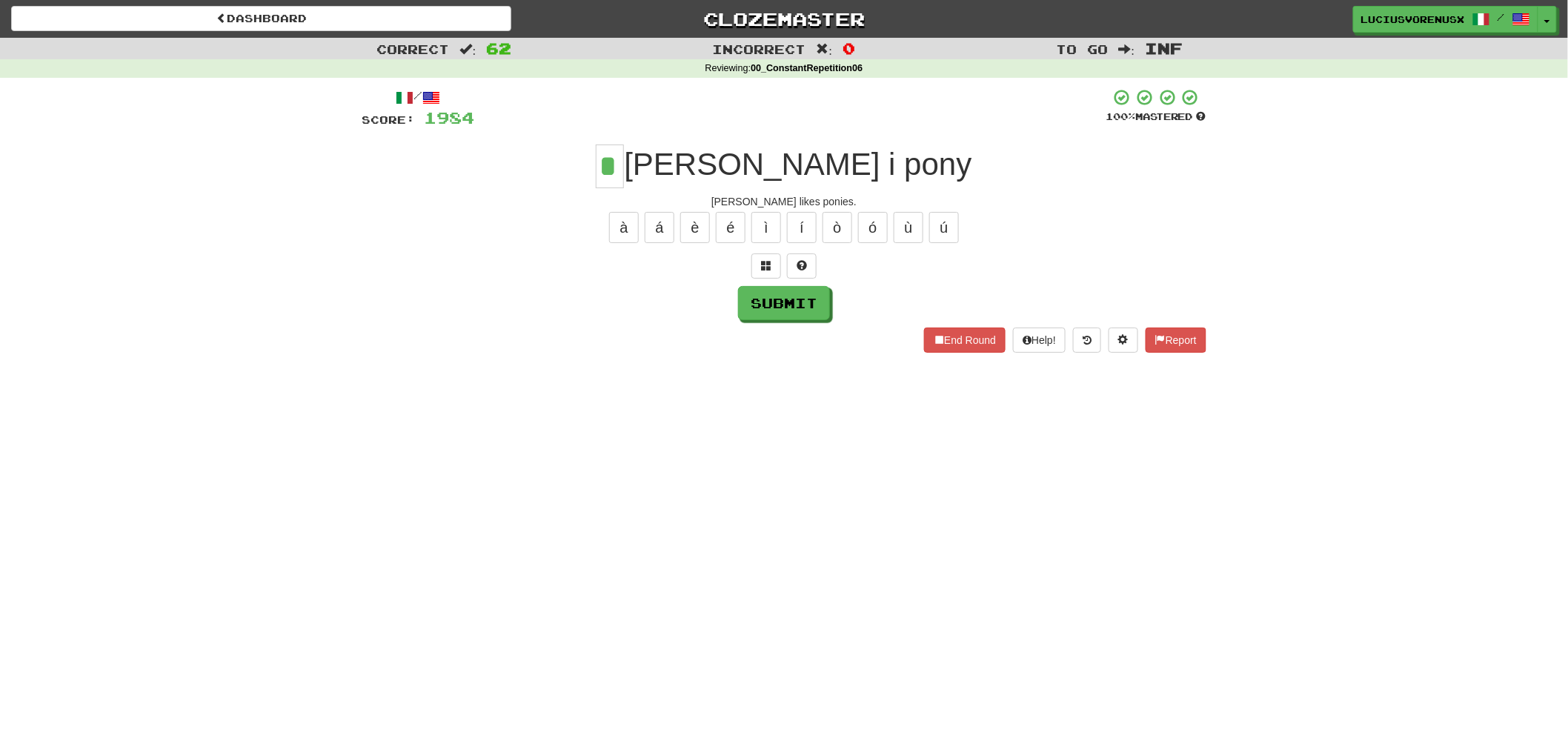
type input "*"
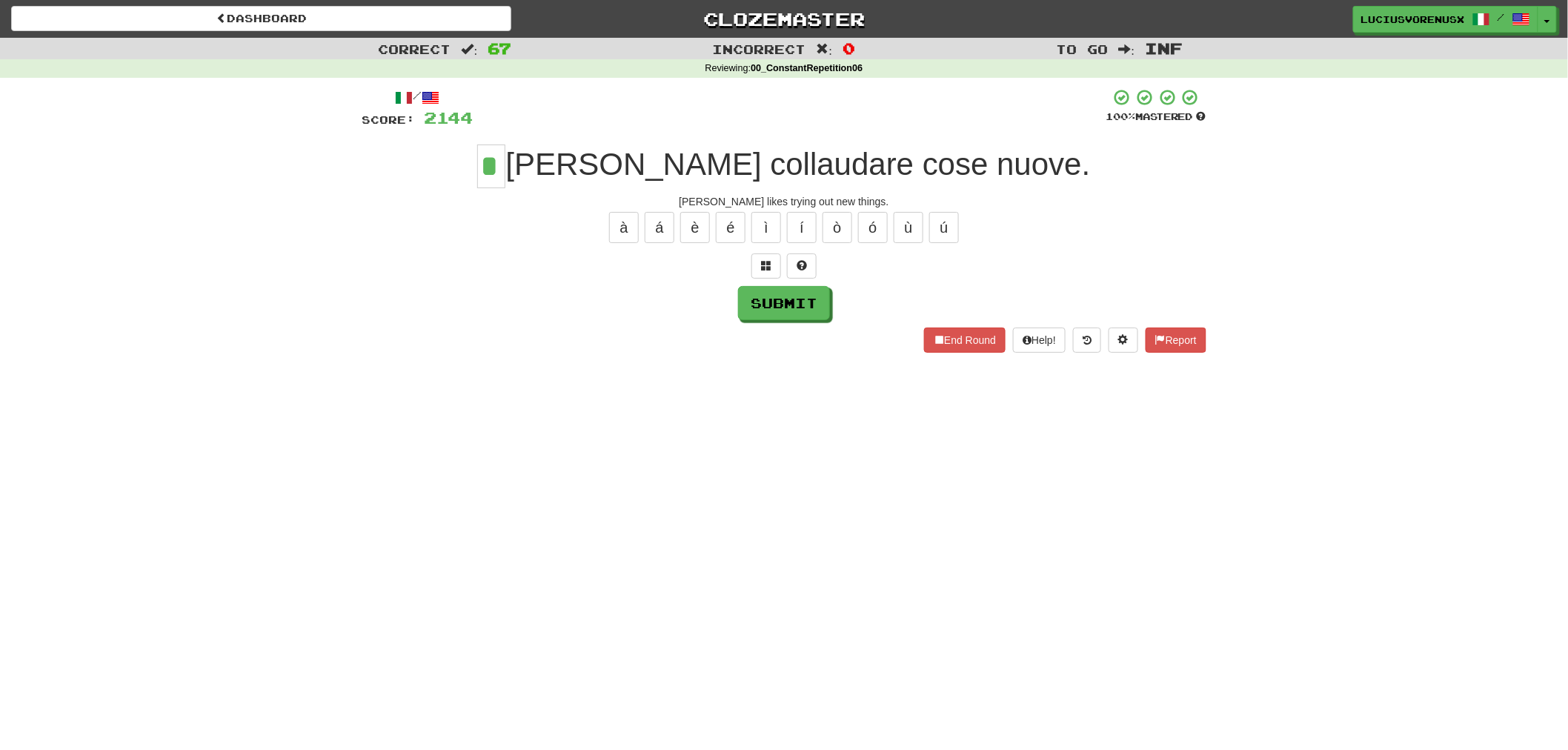
type input "*"
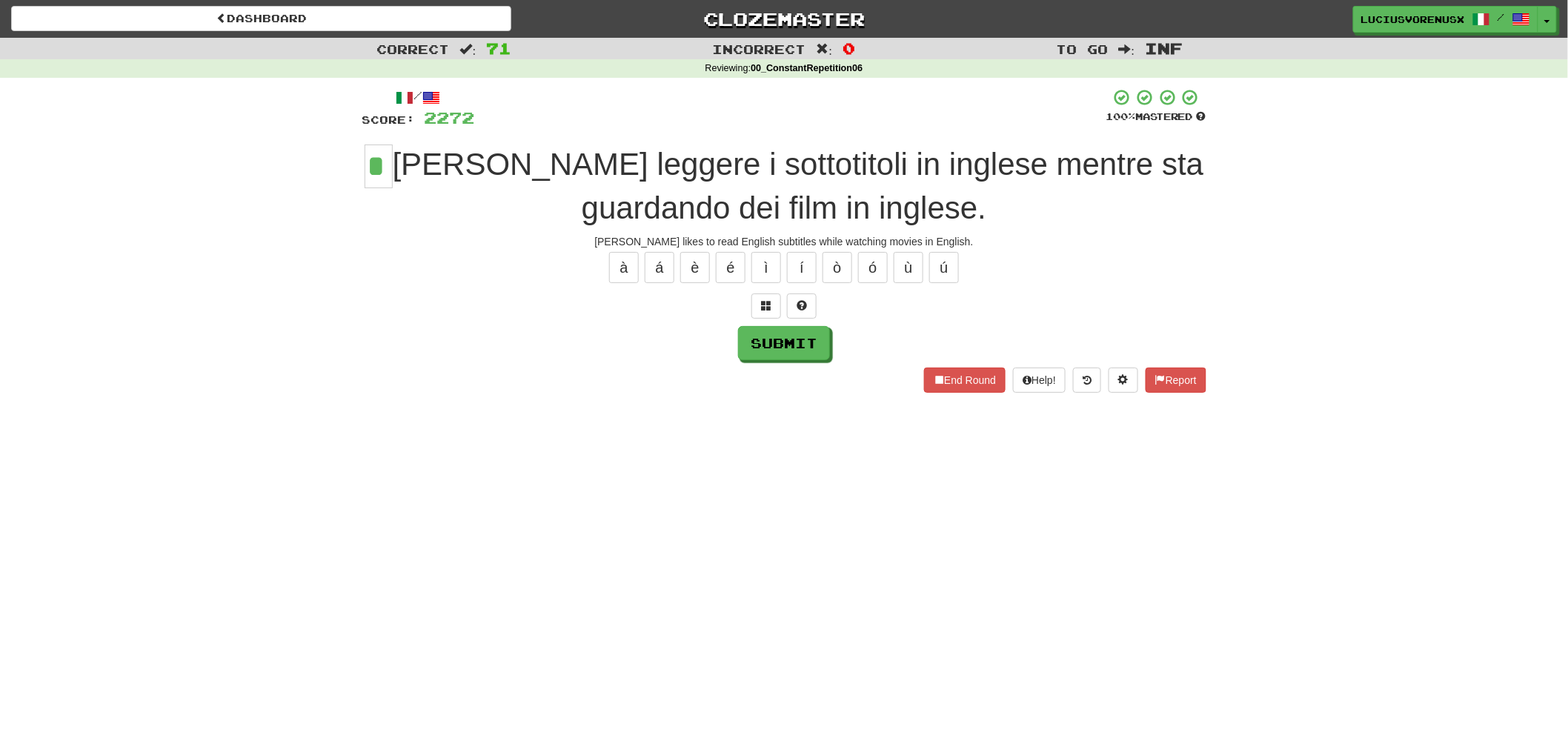
type input "*"
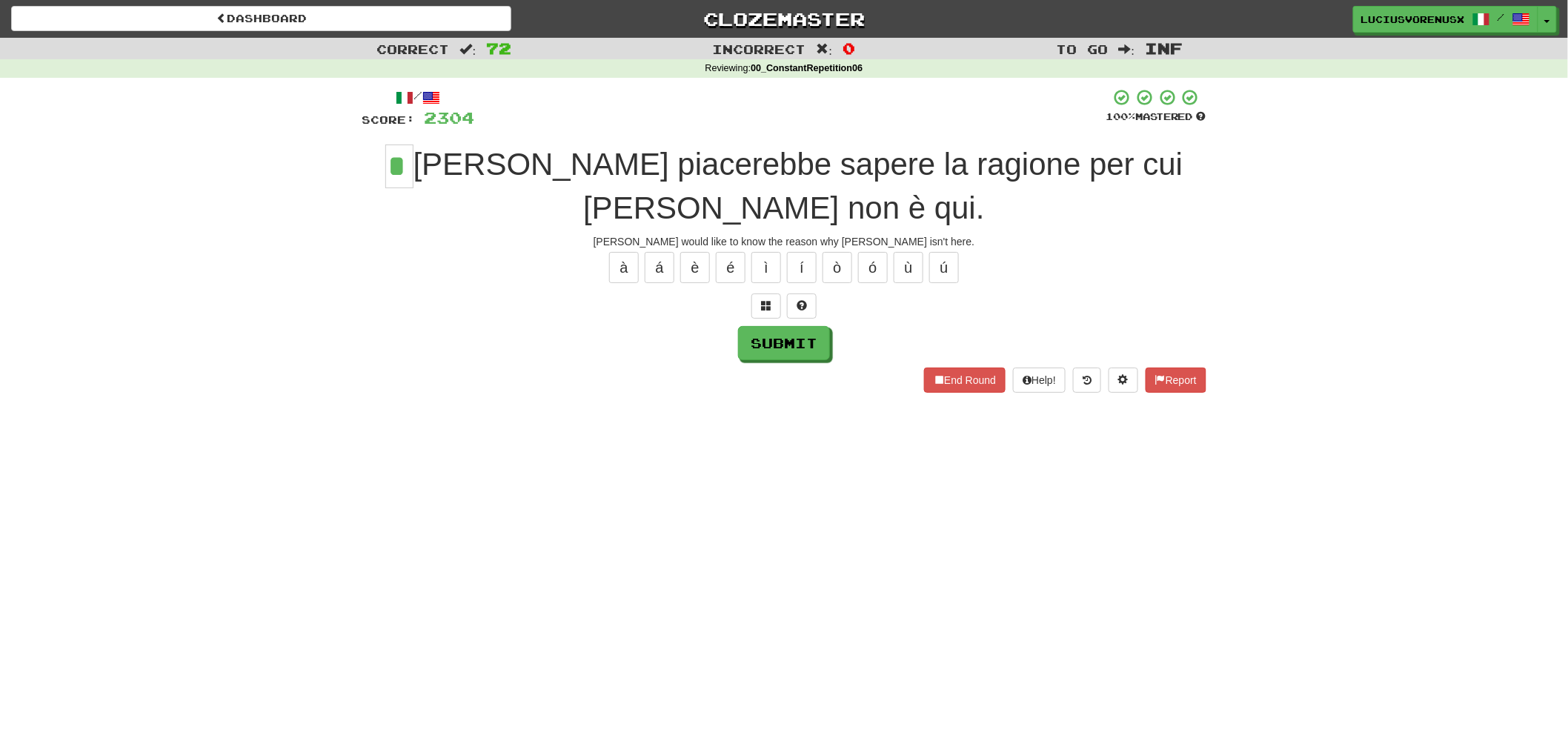
type input "*"
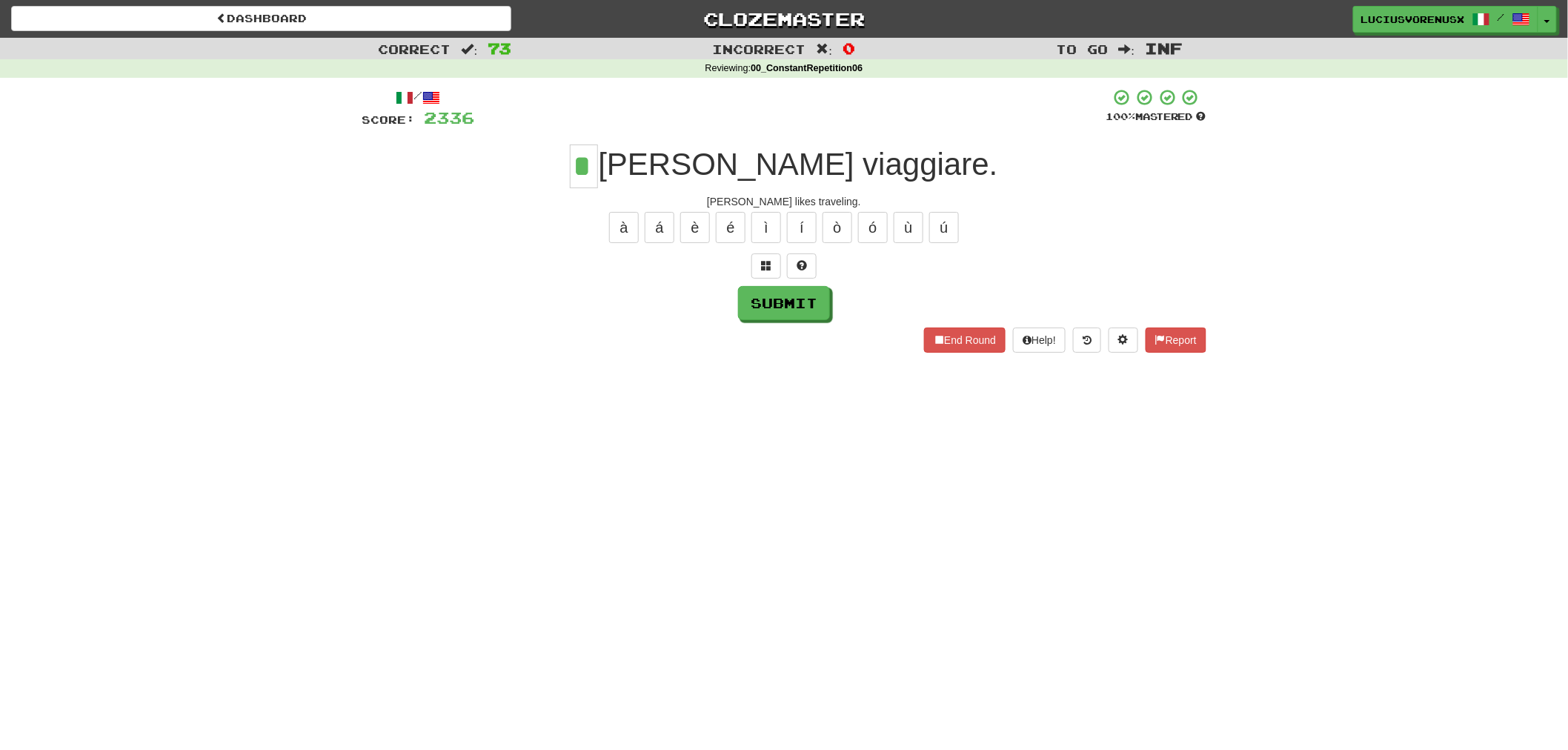
type input "*"
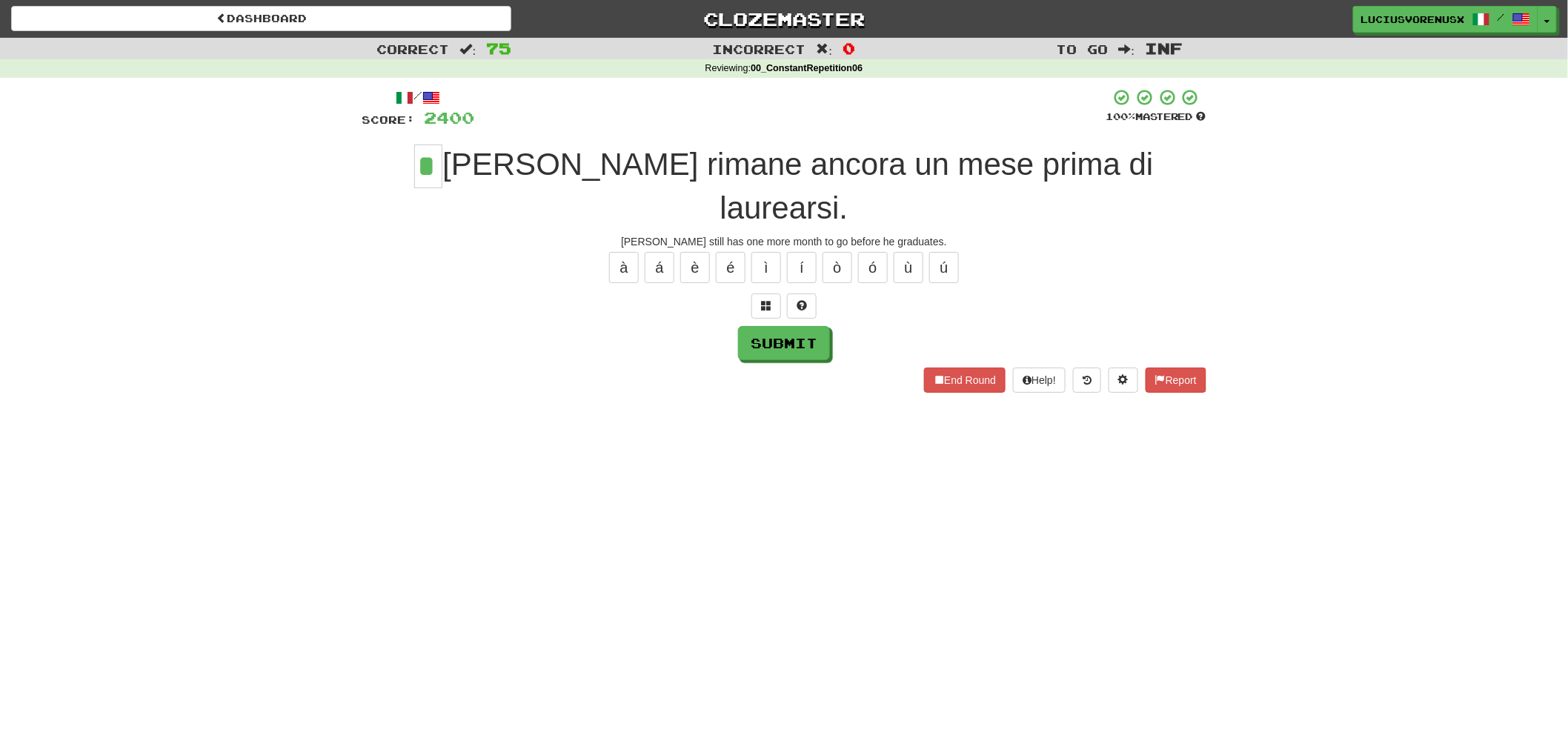
type input "*"
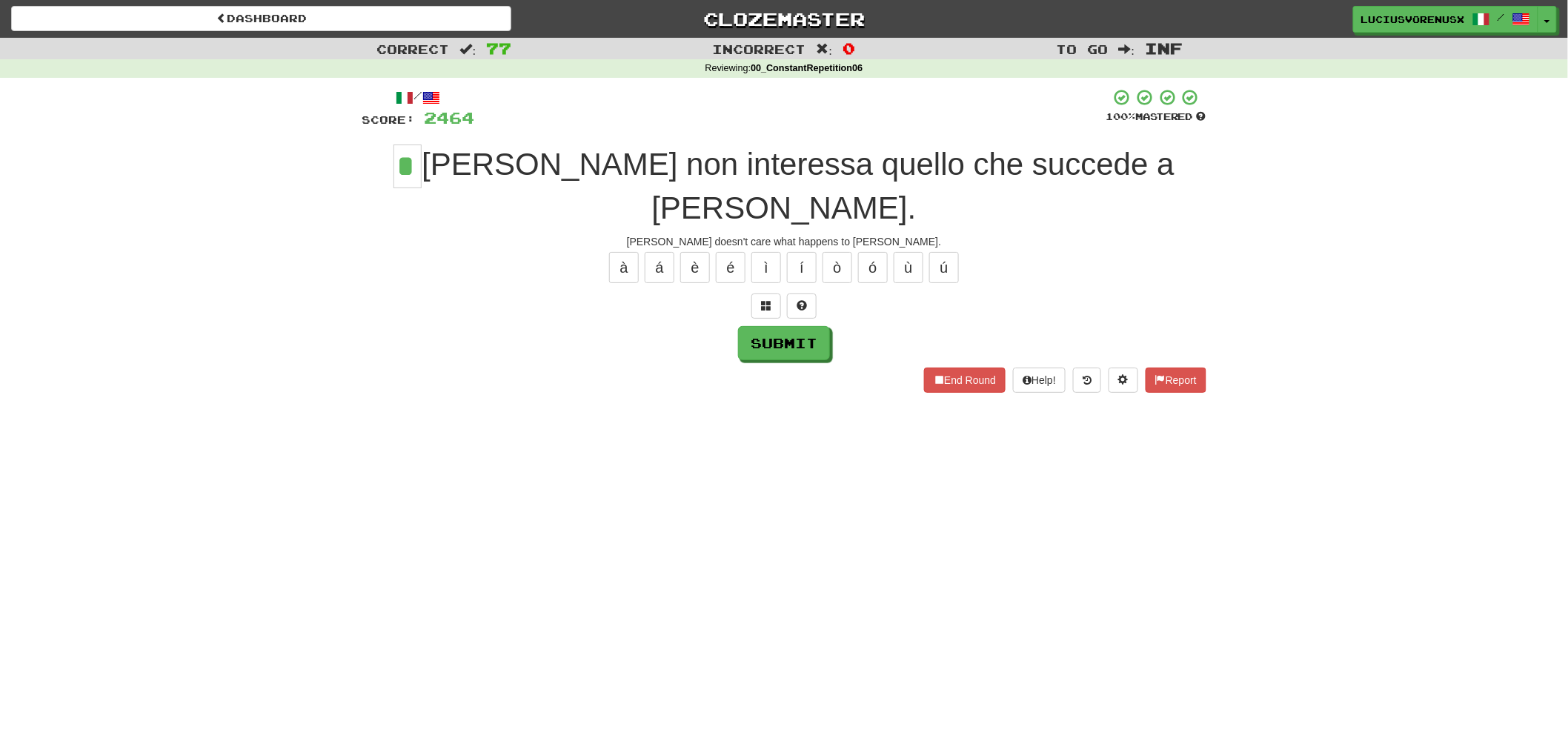
type input "*"
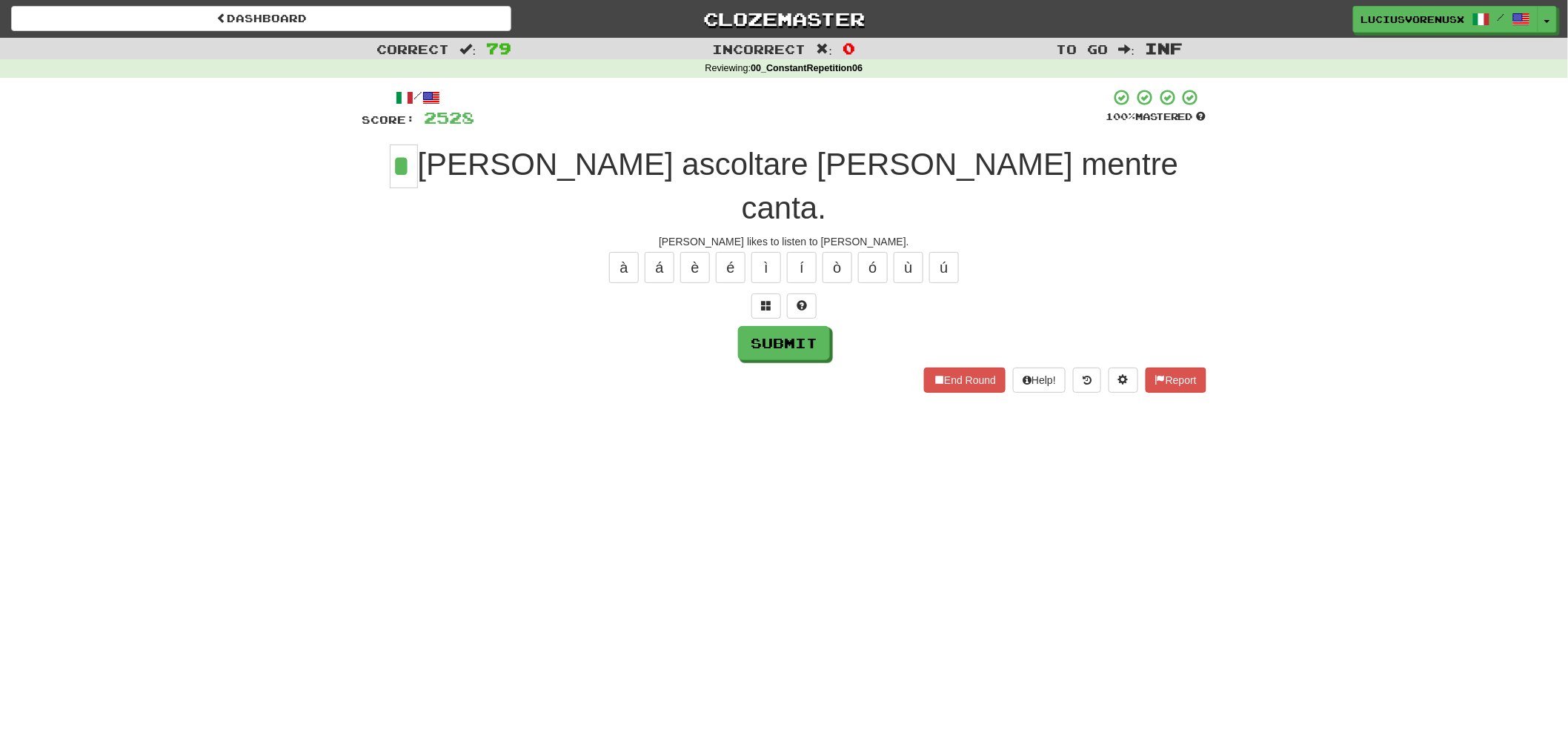
type input "*"
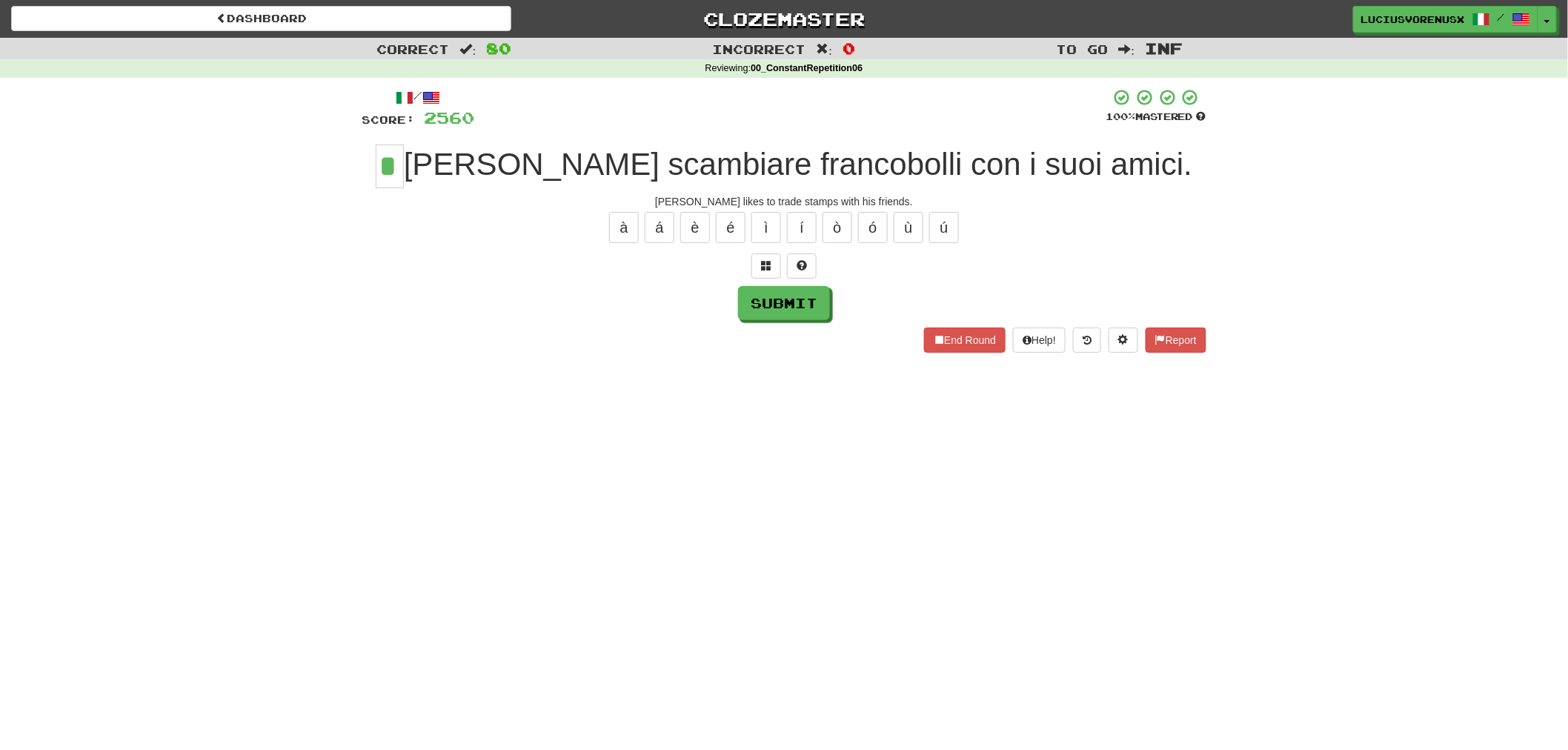
type input "*"
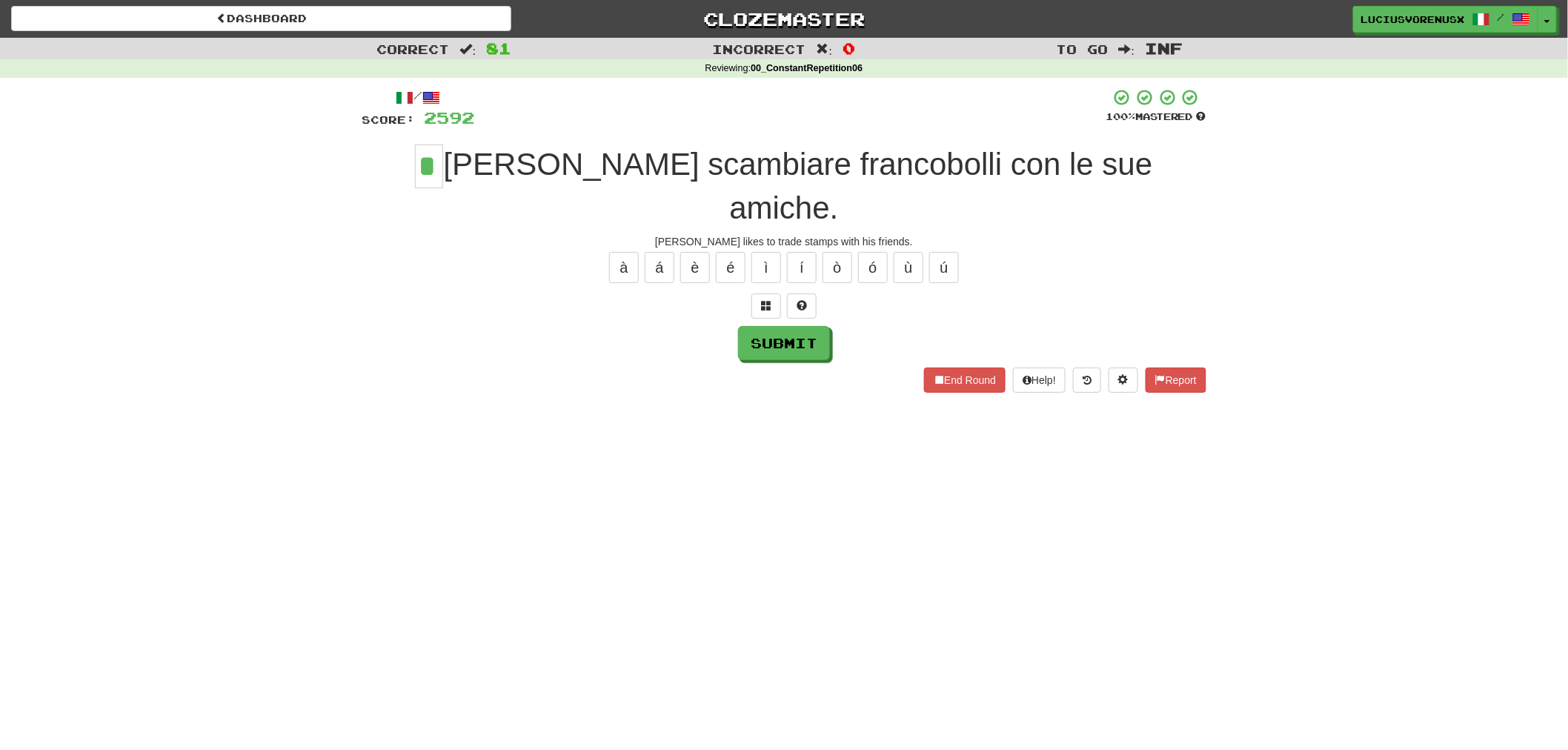
type input "*"
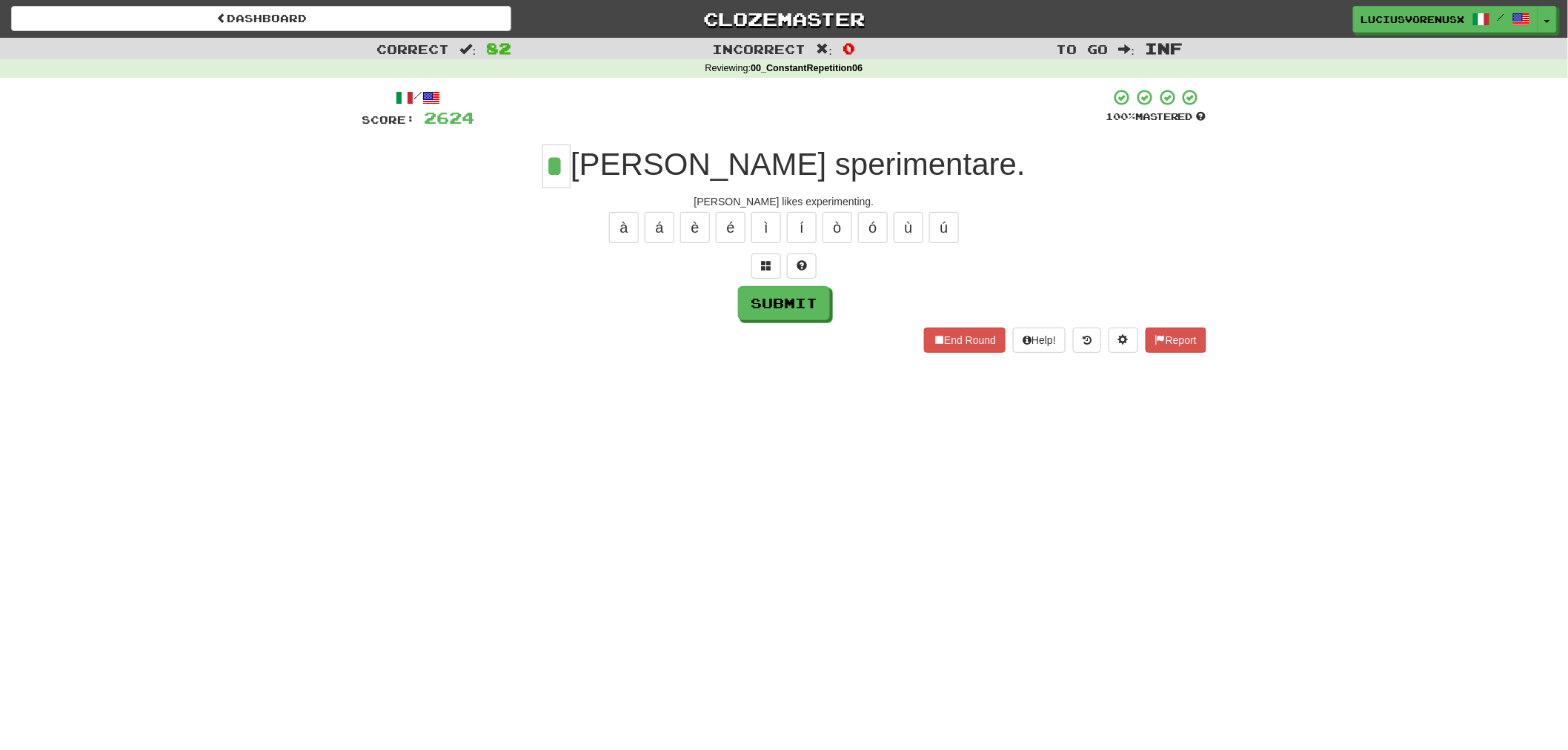
type input "*"
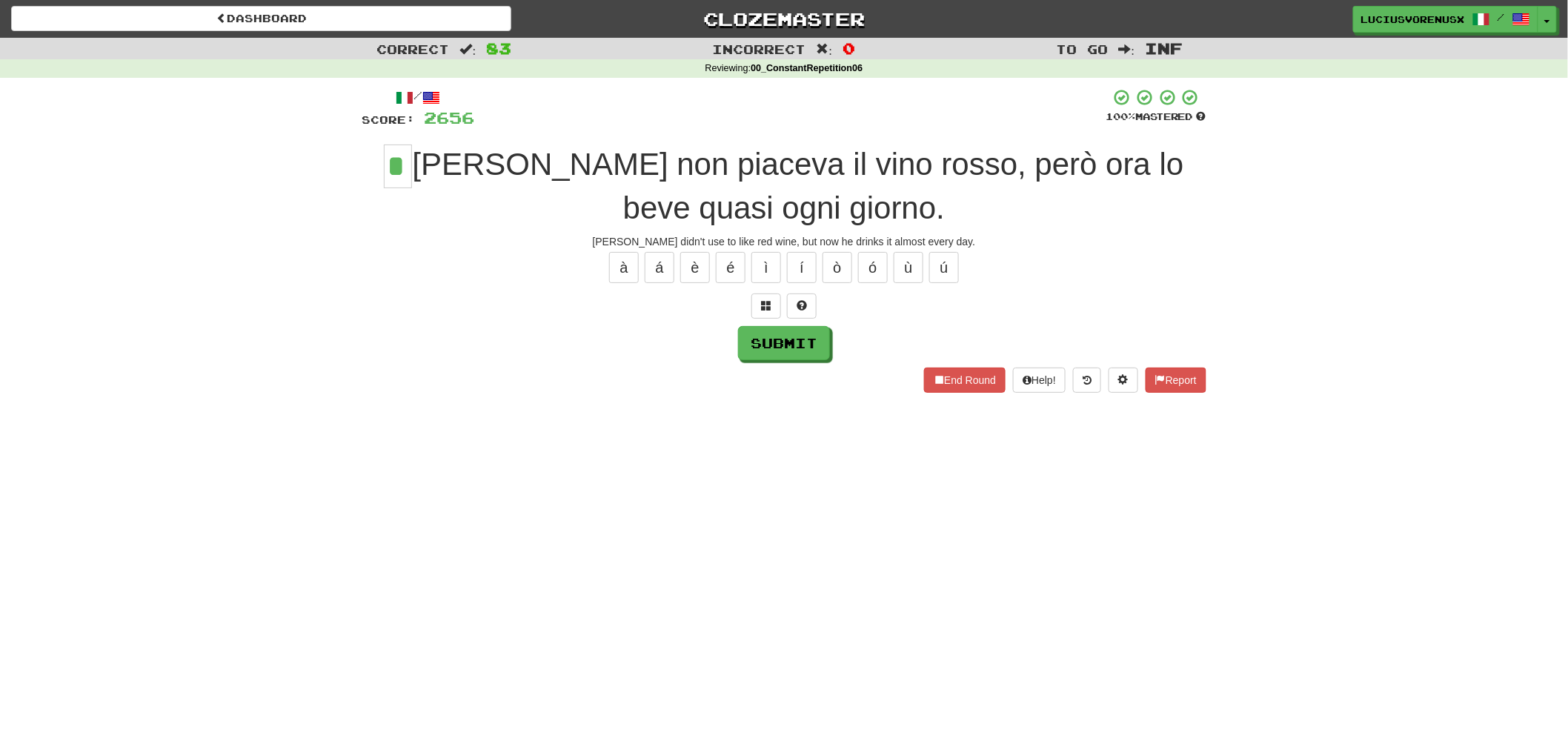
type input "*"
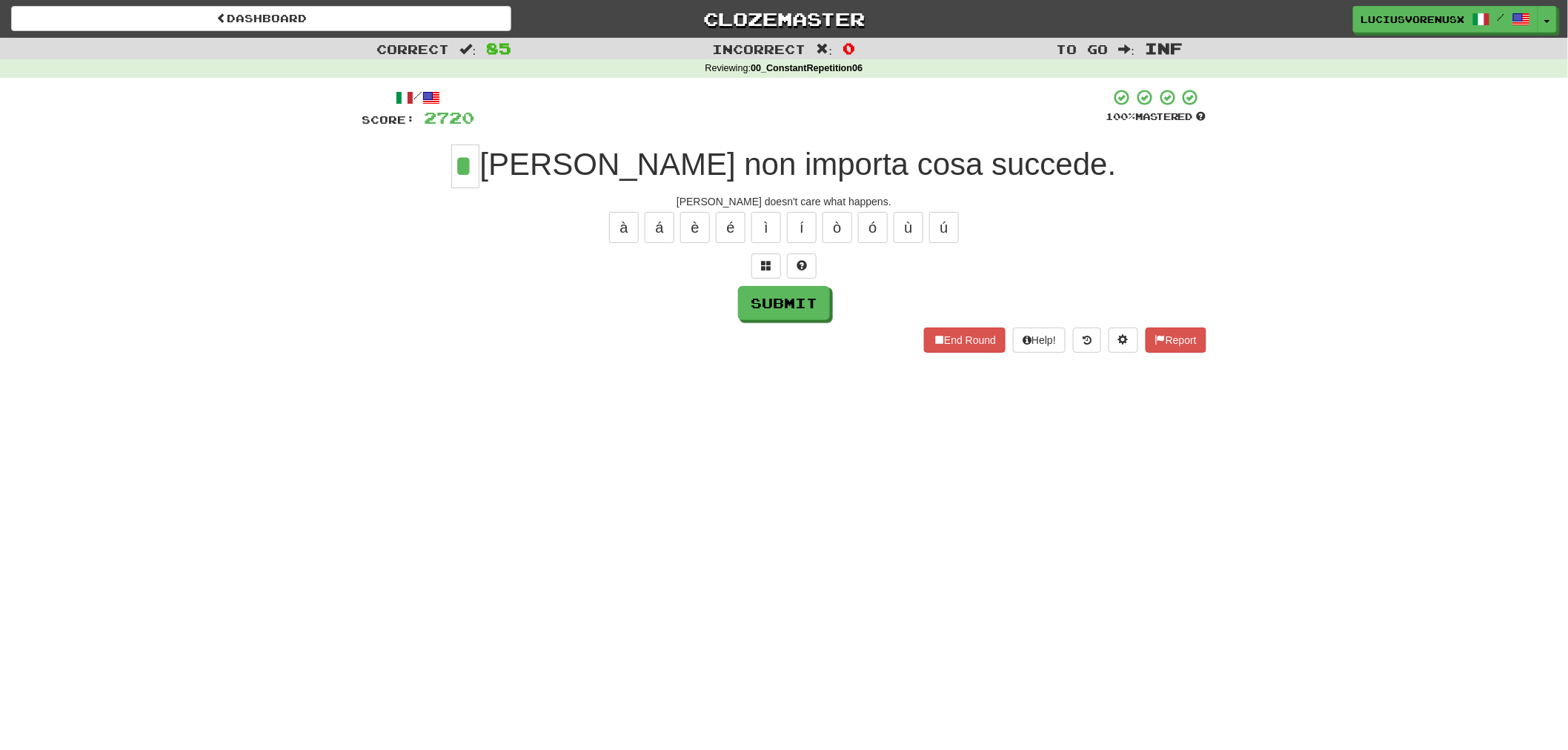
type input "*"
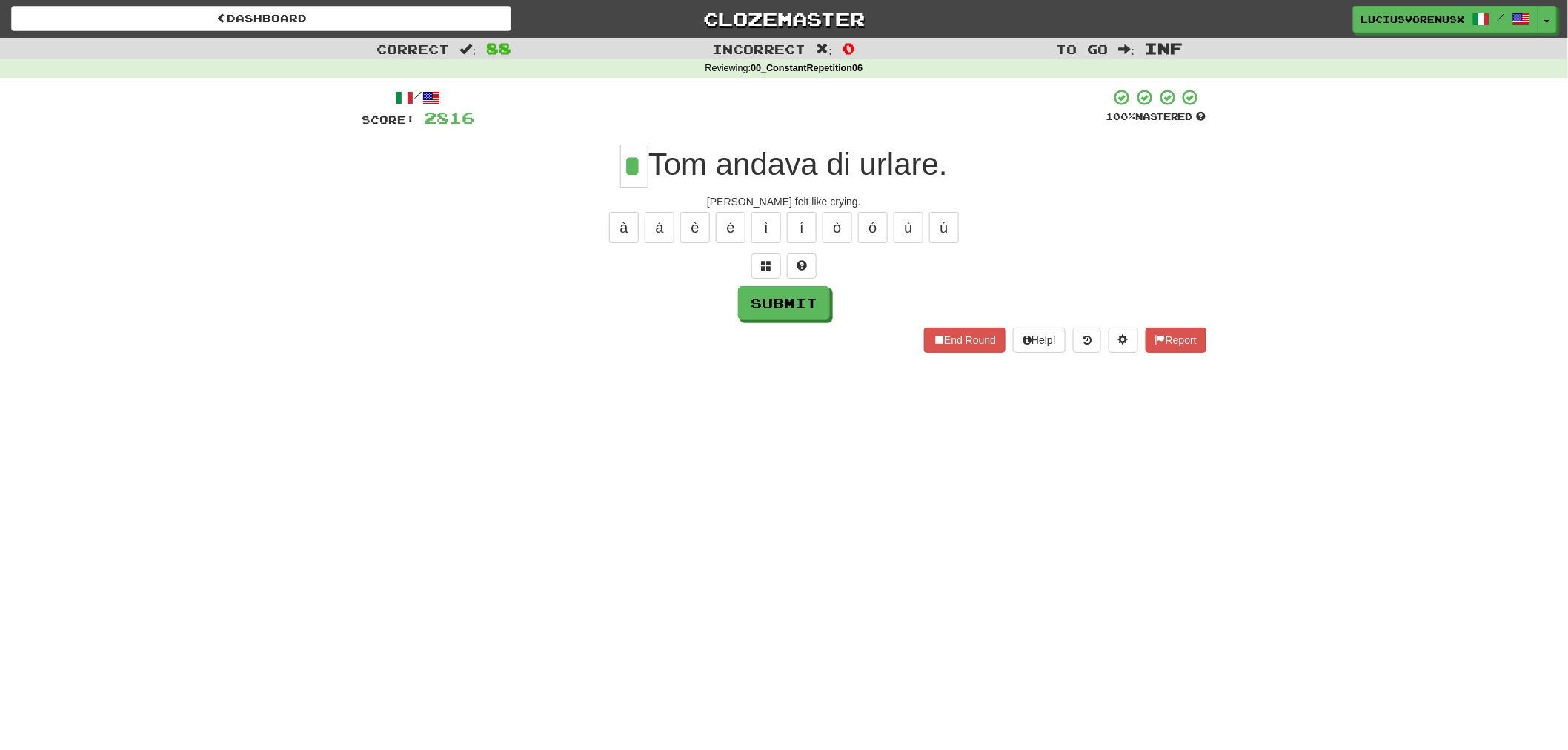
type input "*"
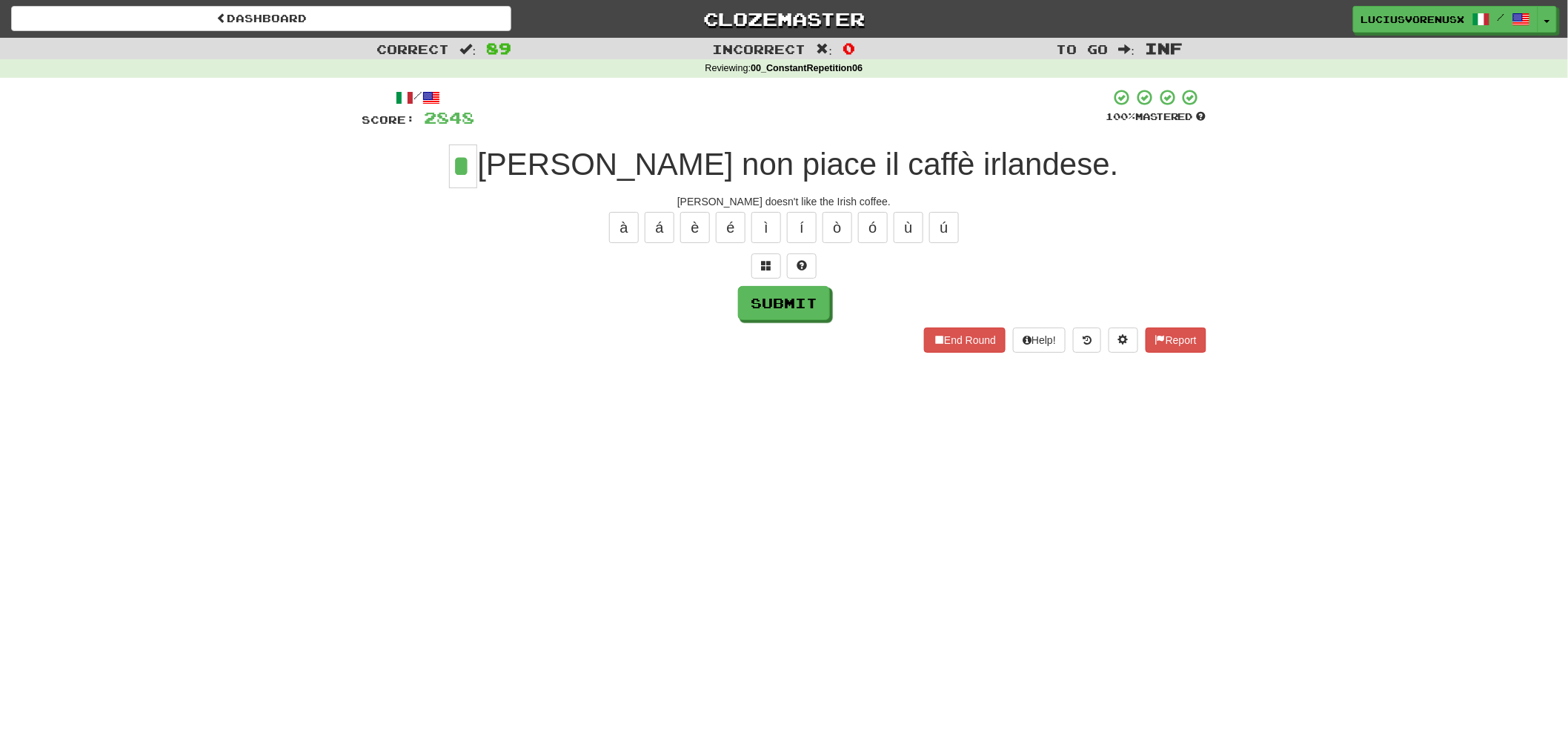
type input "*"
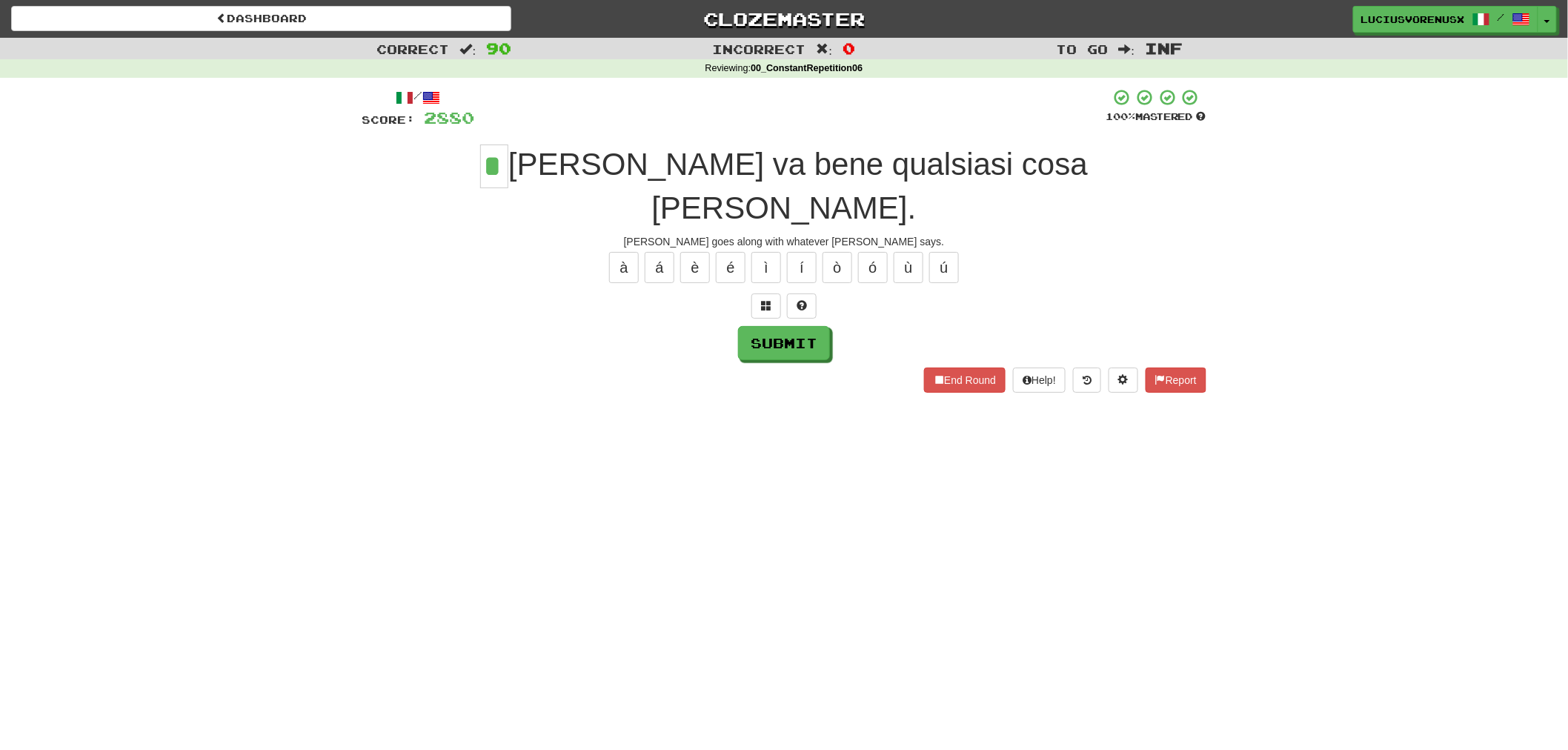
type input "*"
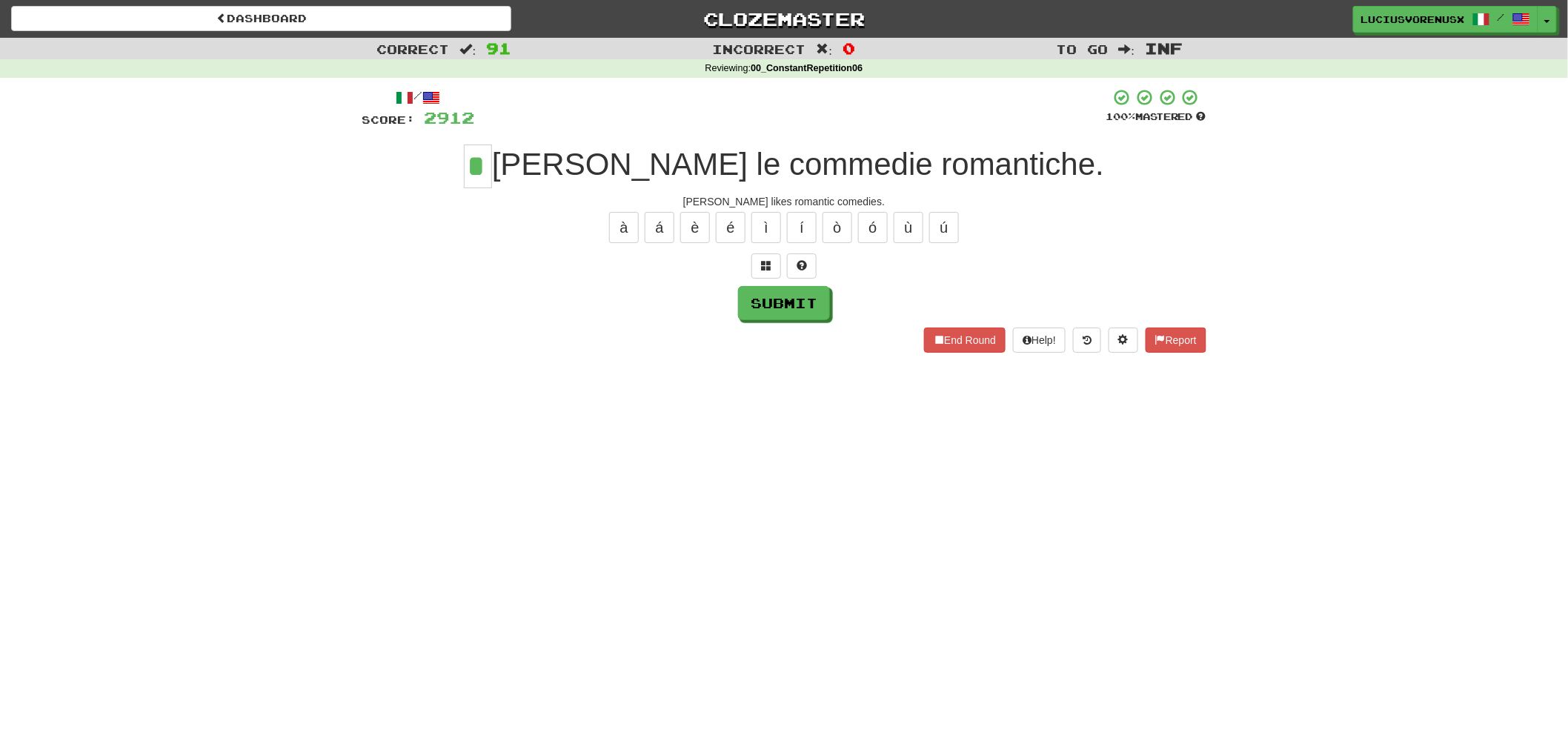
type input "*"
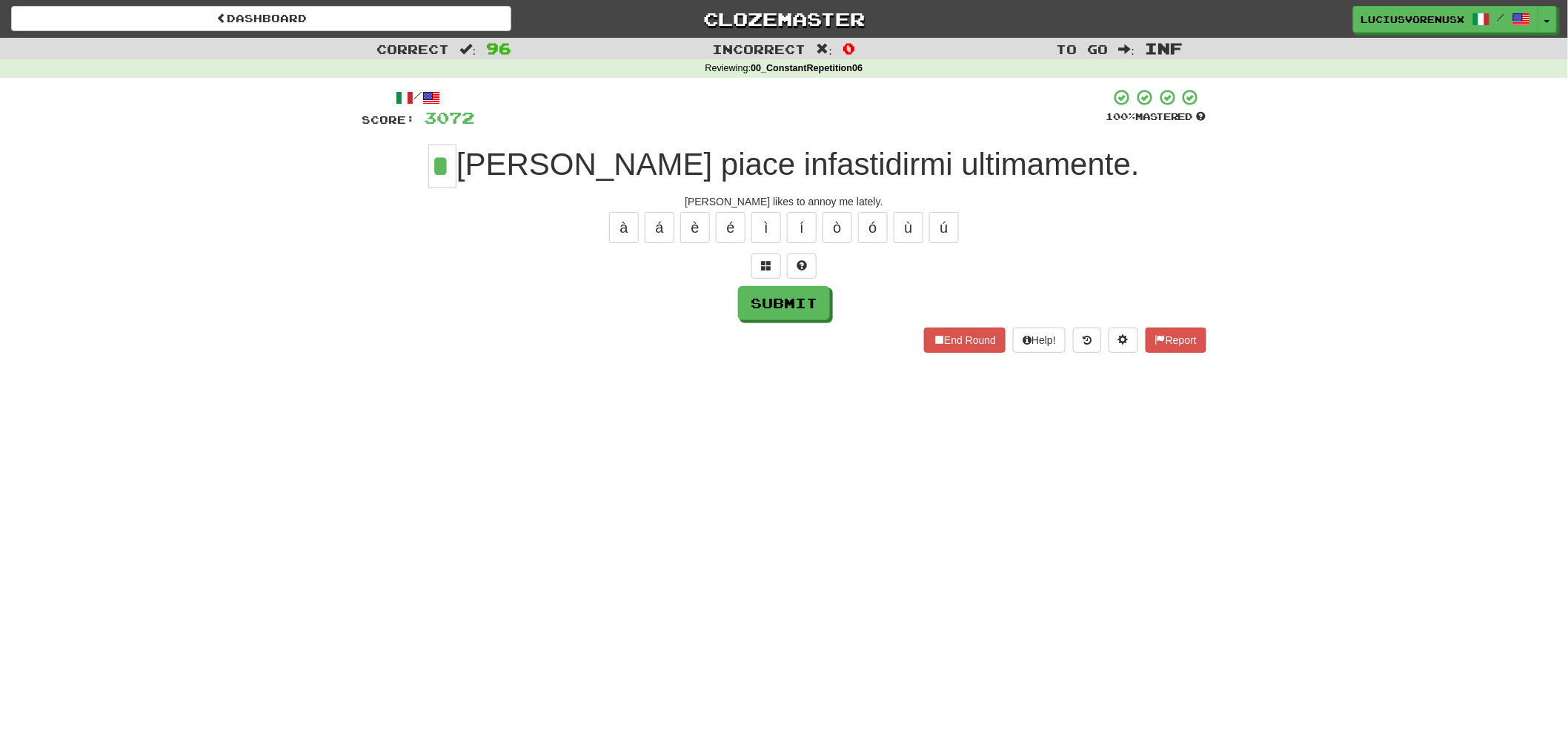
type input "*"
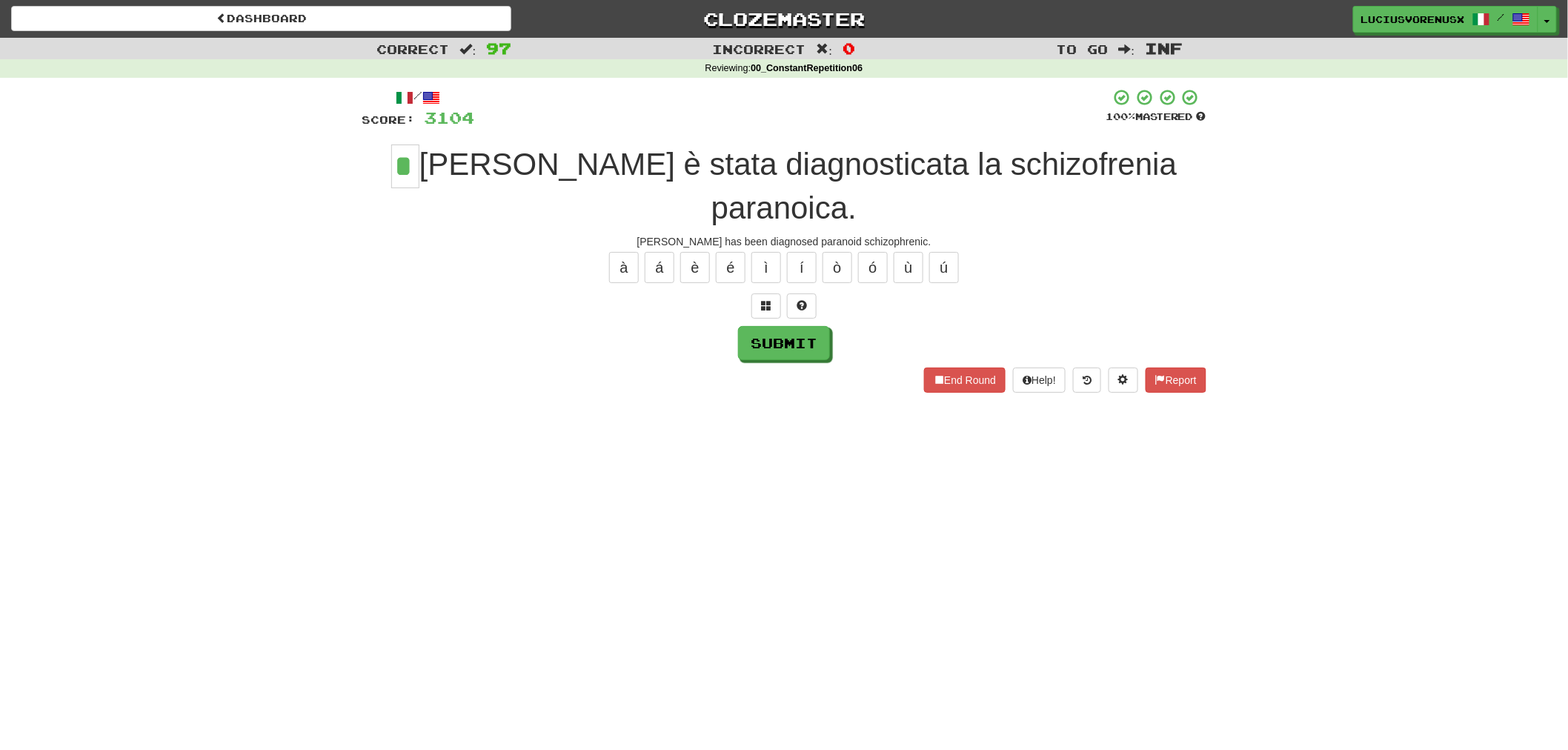
type input "*"
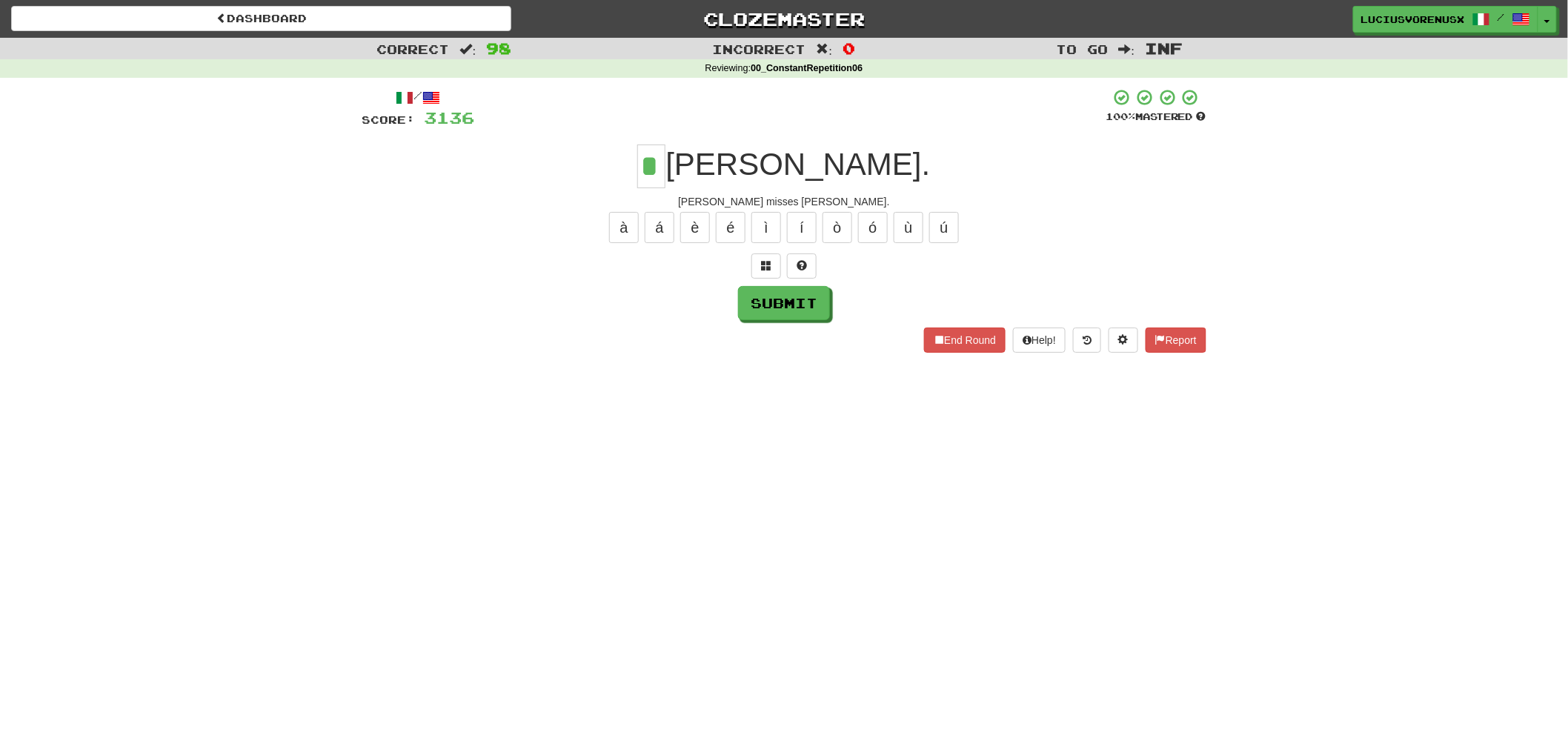
type input "*"
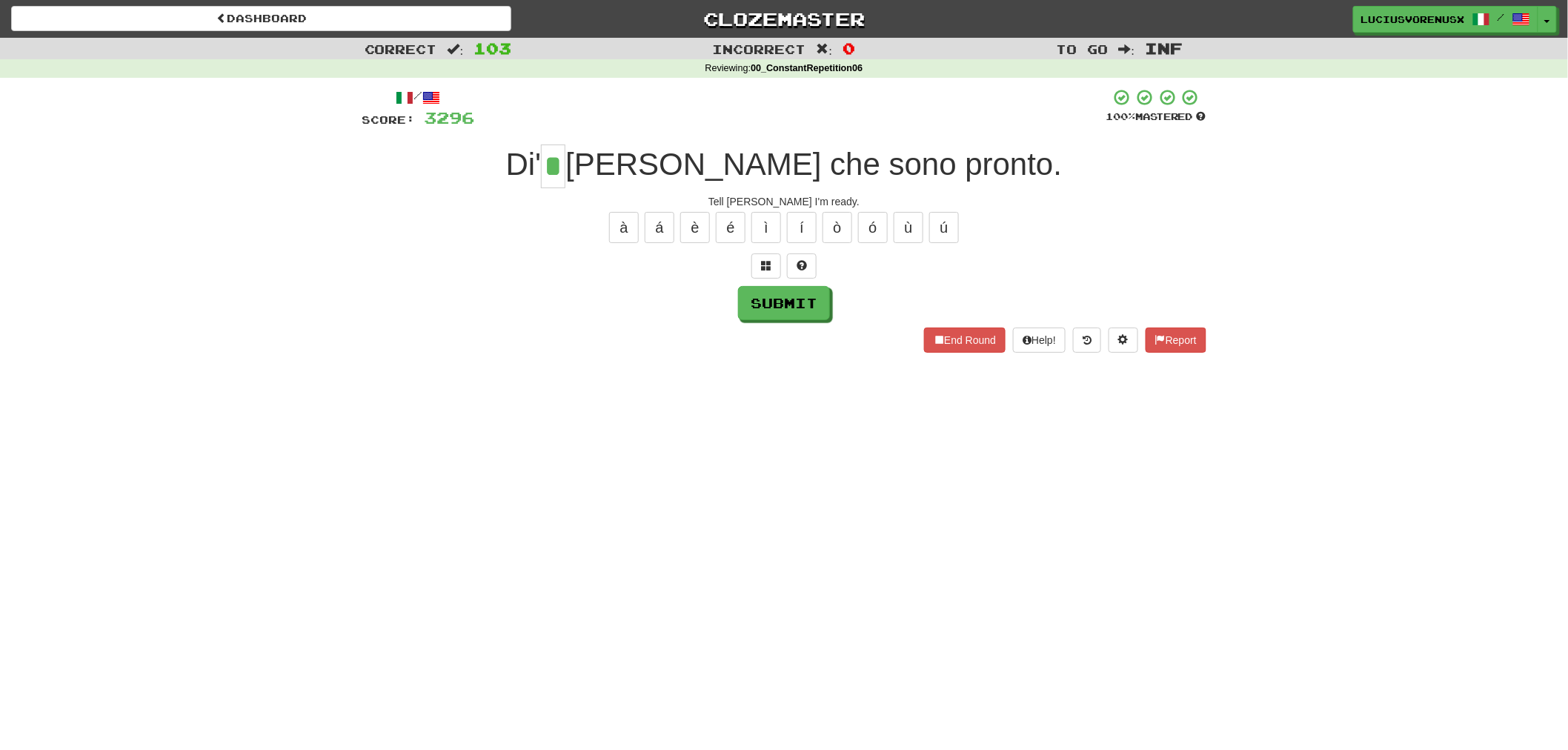
type input "*"
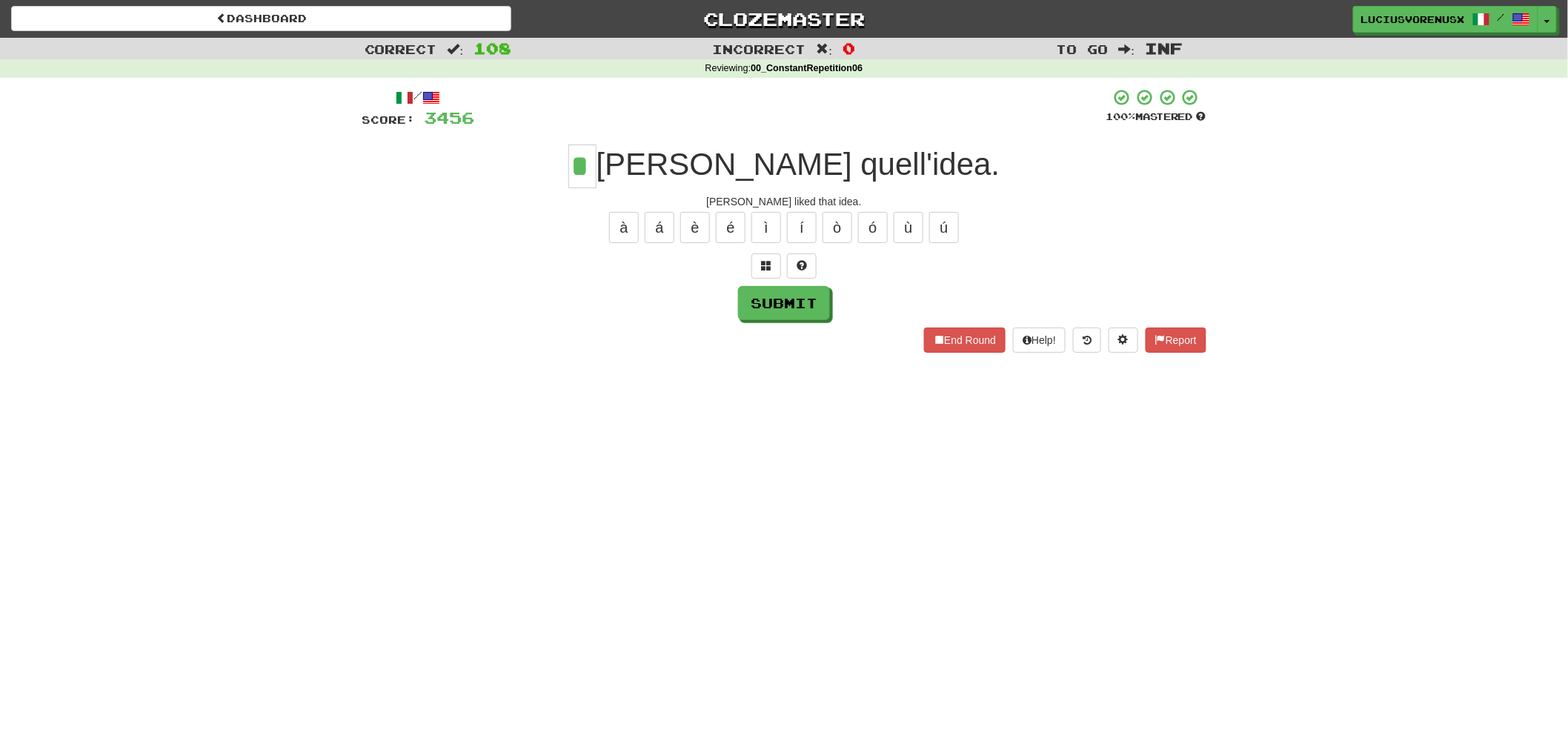
type input "*"
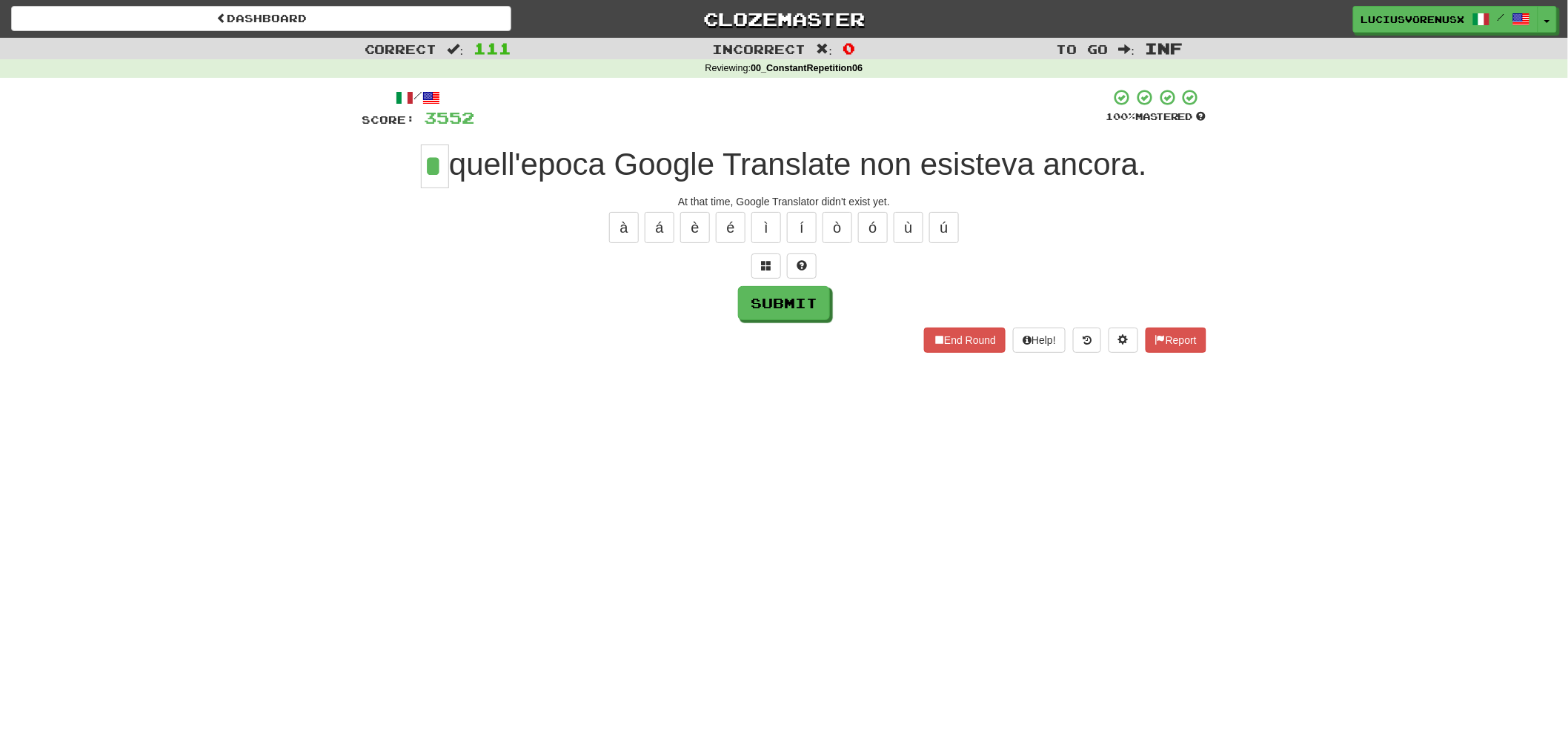
type input "*"
